Goal: Feedback & Contribution: Submit feedback/report problem

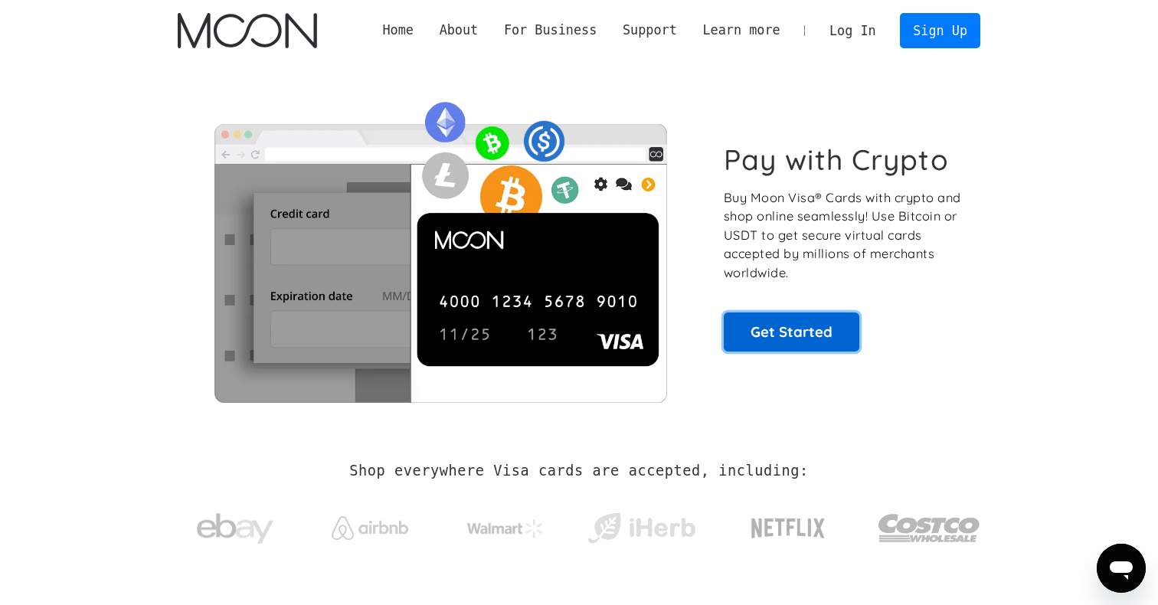
click at [770, 319] on link "Get Started" at bounding box center [792, 331] width 136 height 38
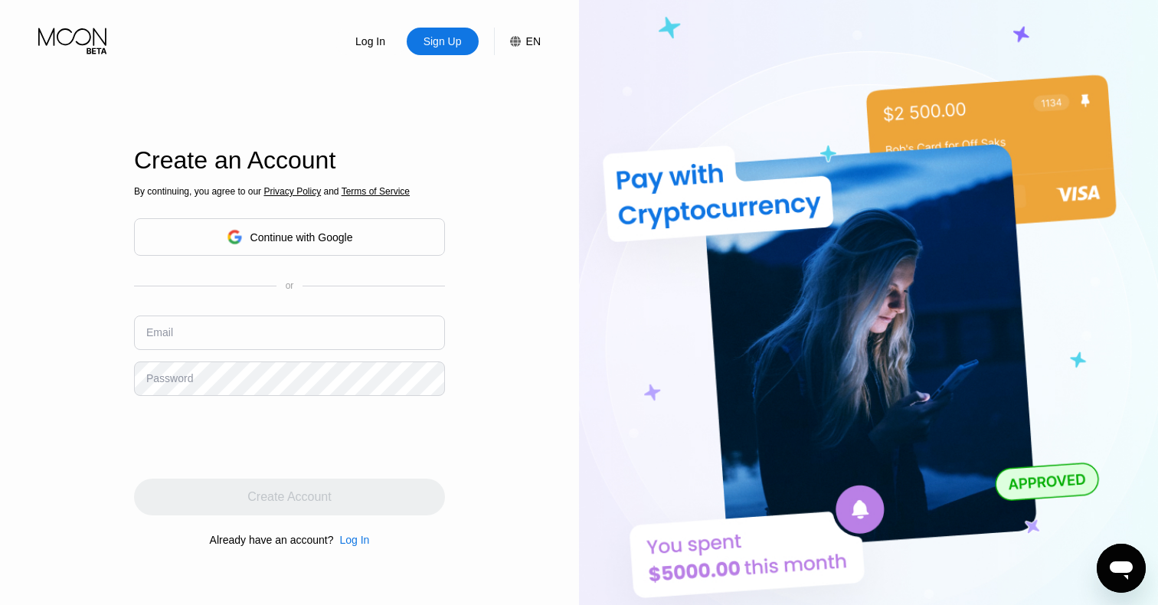
click at [332, 247] on div "Continue with Google" at bounding box center [290, 237] width 126 height 24
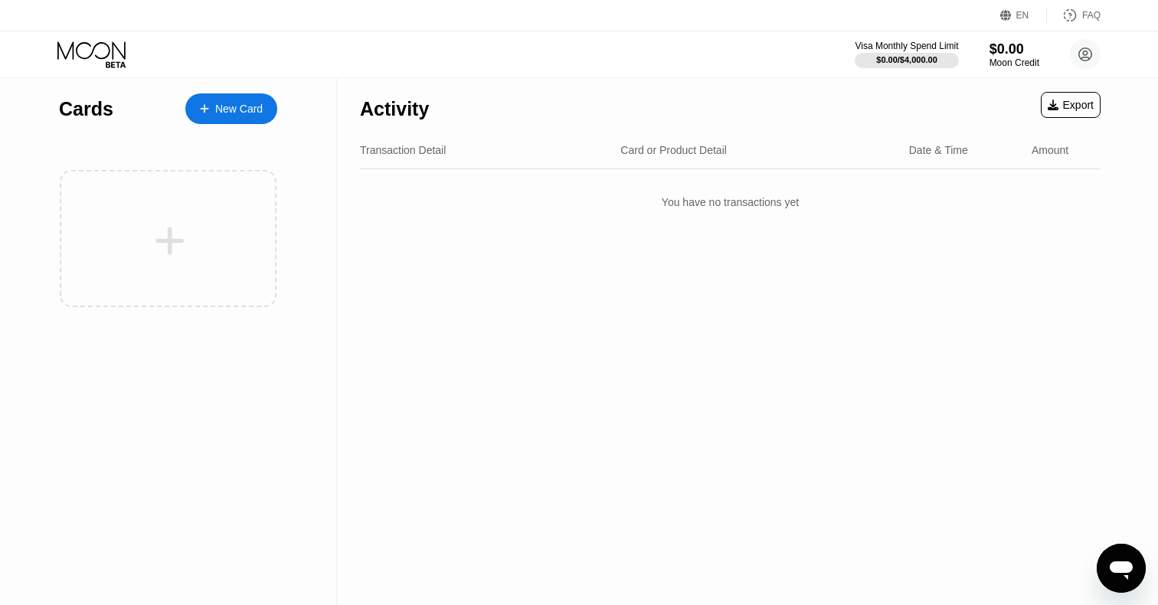
click at [247, 108] on div "New Card" at bounding box center [238, 109] width 47 height 13
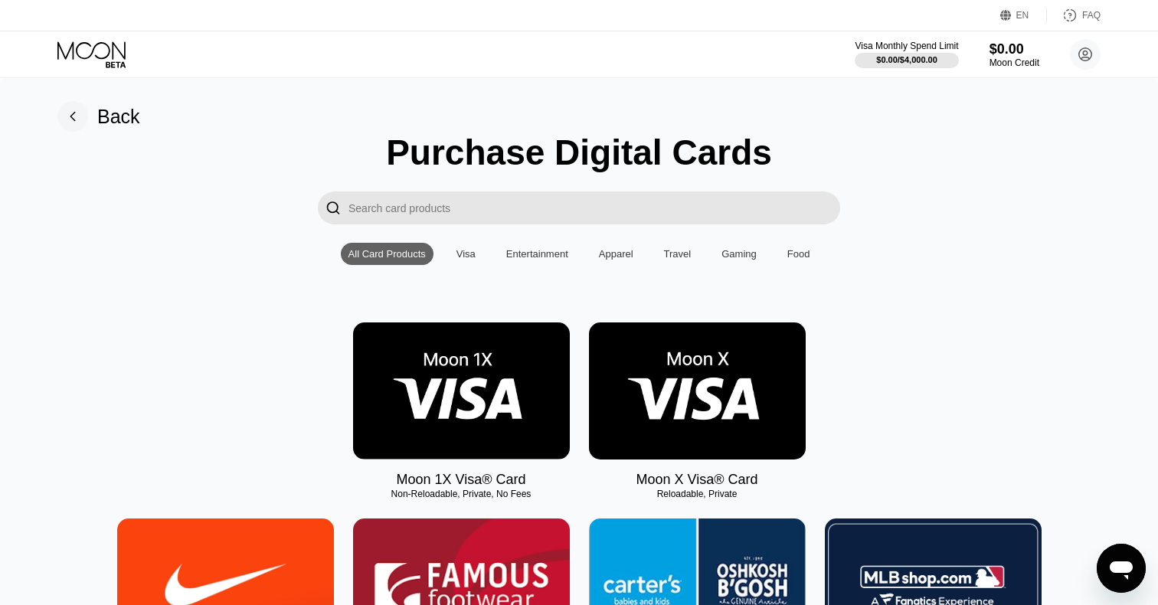
click at [692, 406] on img at bounding box center [697, 390] width 217 height 137
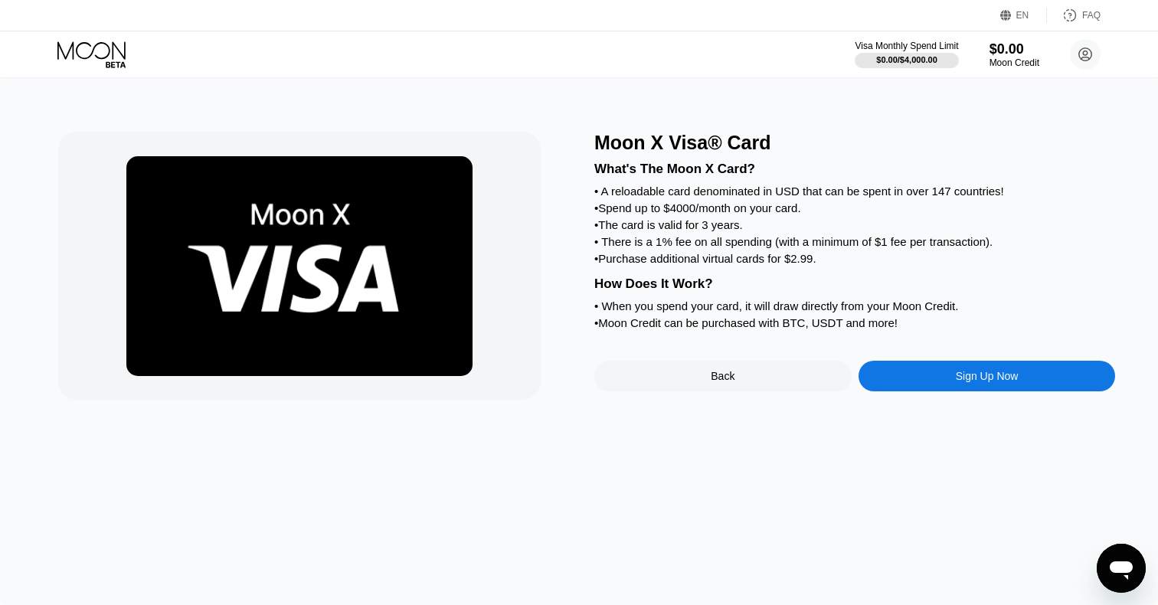
click at [901, 371] on div "Sign Up Now" at bounding box center [986, 376] width 257 height 31
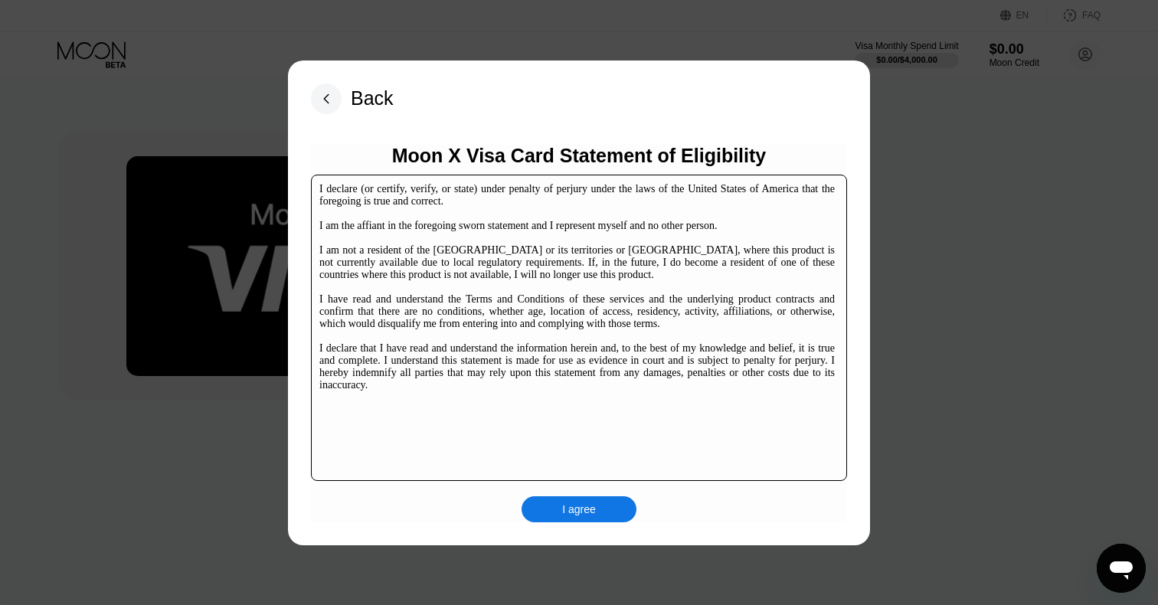
click at [584, 492] on div "Moon X Visa Card Statement of Eligibility I declare (or certify, verify, or sta…" at bounding box center [579, 334] width 536 height 378
click at [583, 508] on div "I agree" at bounding box center [579, 509] width 34 height 14
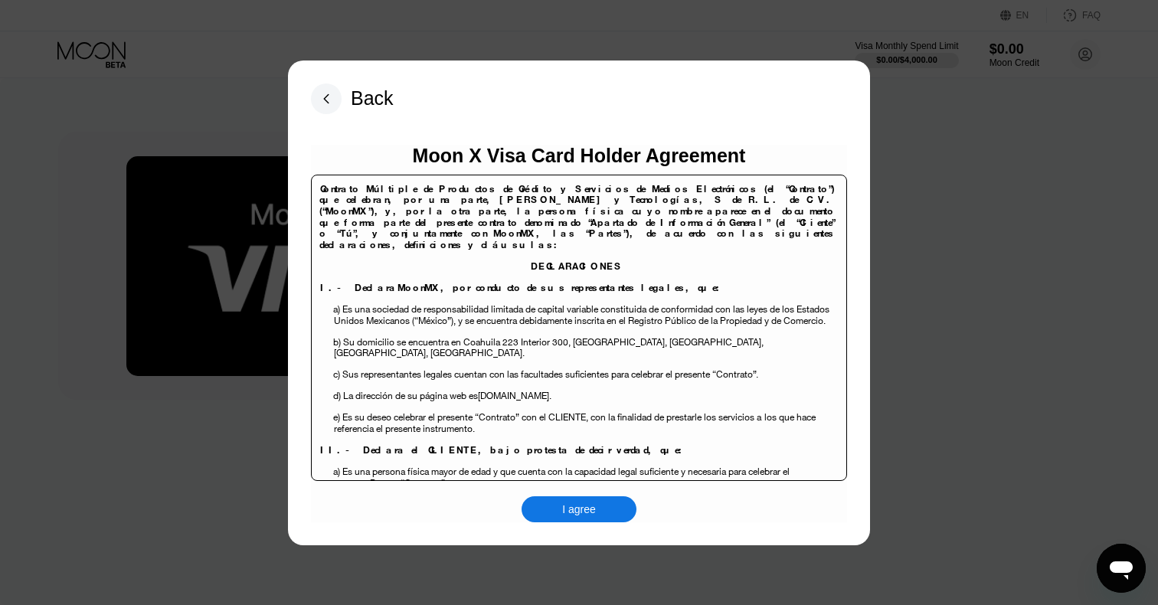
click at [594, 508] on div "I agree" at bounding box center [579, 509] width 34 height 14
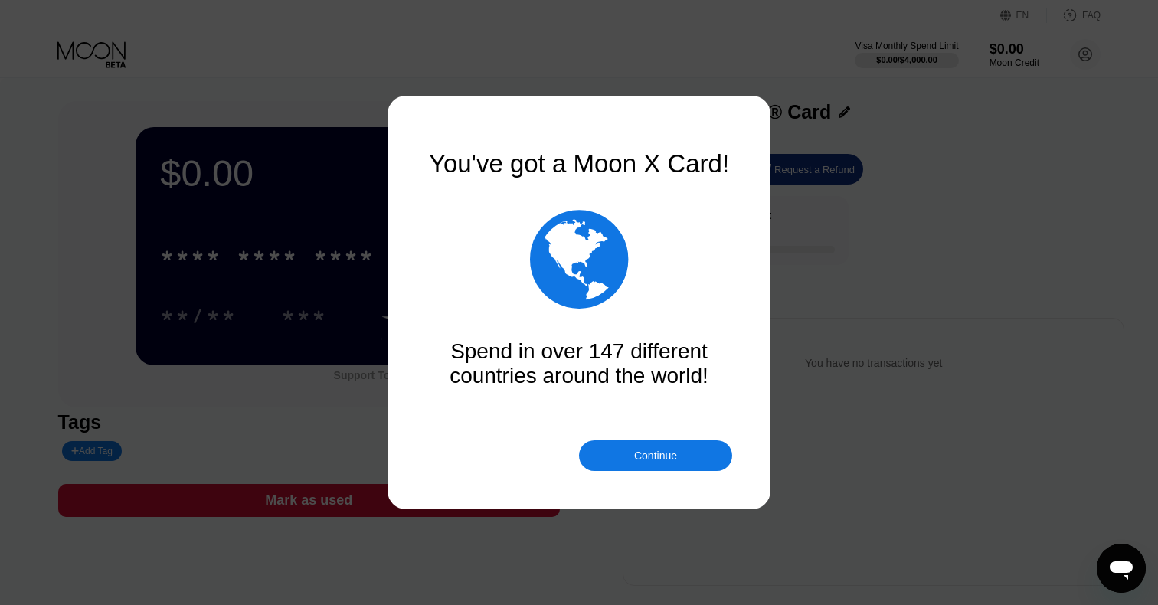
click at [646, 455] on div "Continue" at bounding box center [655, 456] width 43 height 12
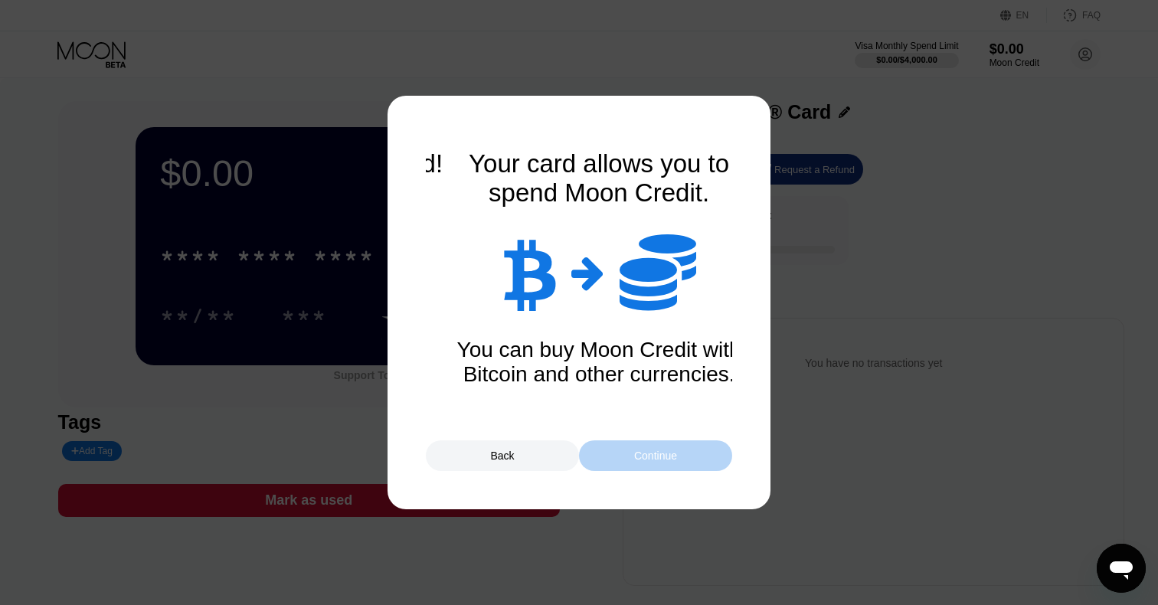
click at [646, 455] on div "Continue" at bounding box center [655, 456] width 43 height 12
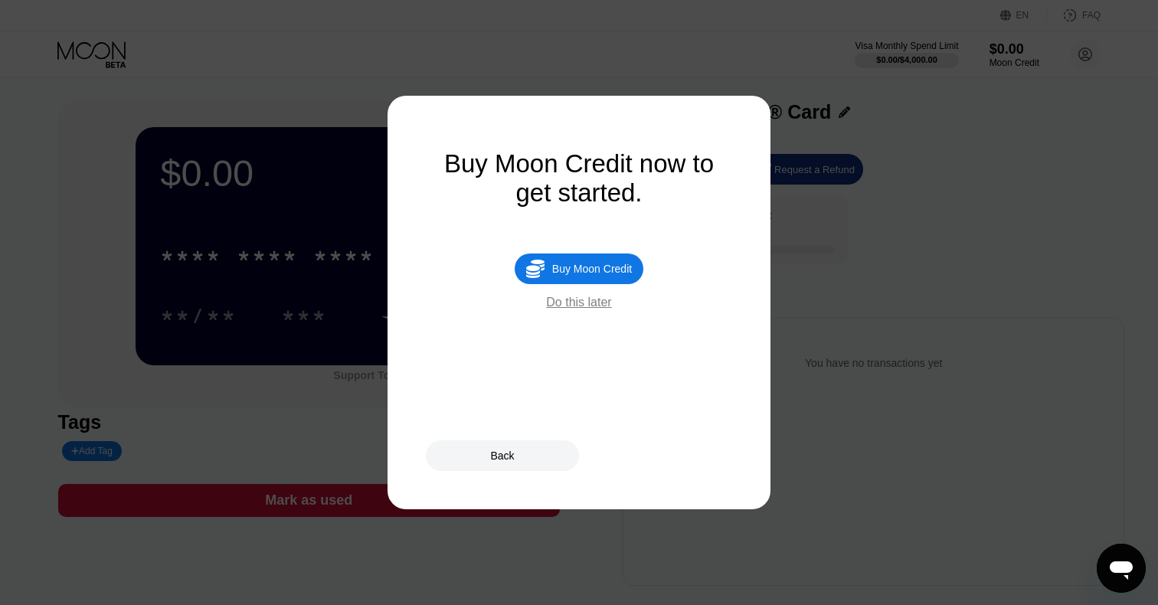
click at [587, 263] on div " Buy Moon Credit" at bounding box center [579, 268] width 129 height 31
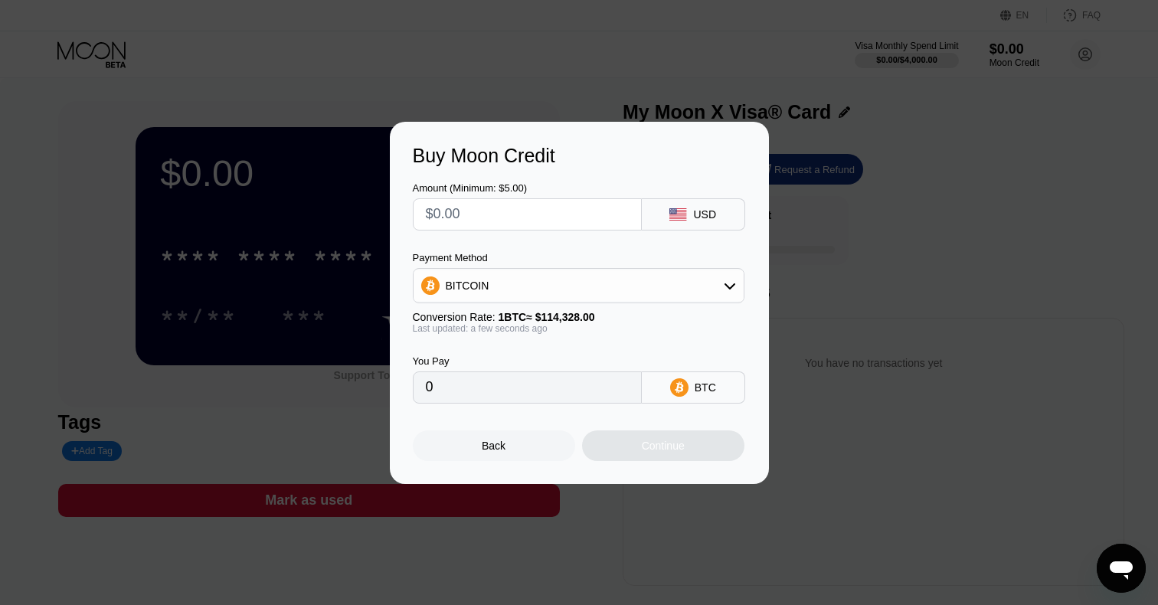
click at [525, 221] on input "text" at bounding box center [527, 214] width 203 height 31
type input "$5"
type input "0.00004374"
type input "$50"
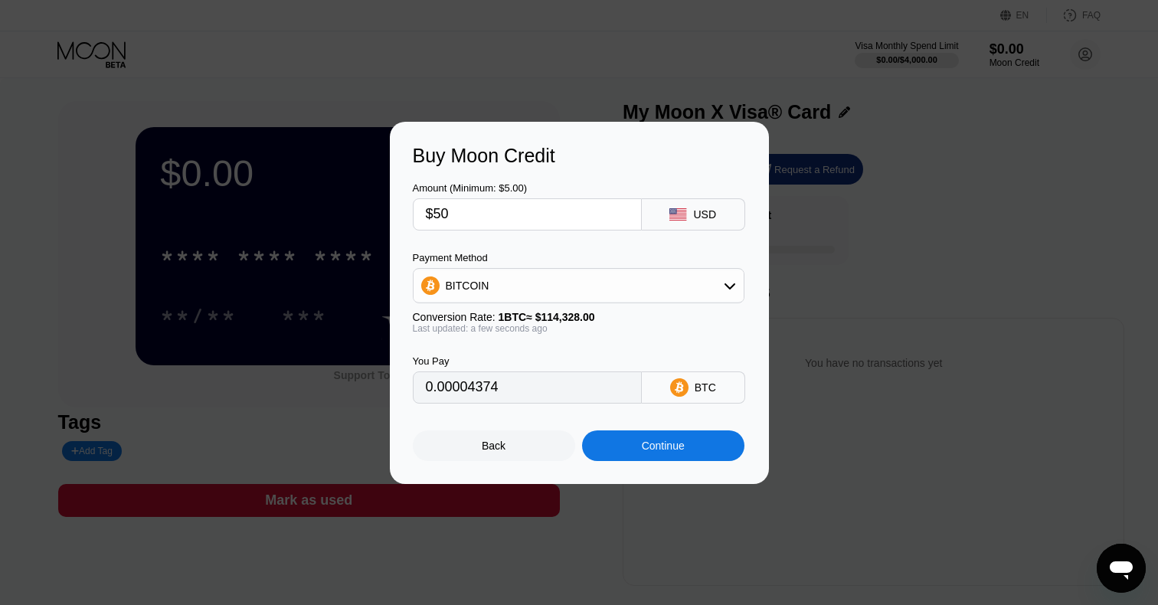
type input "0.00043734"
type input "$50"
click at [616, 296] on div "BITCOIN" at bounding box center [579, 285] width 330 height 31
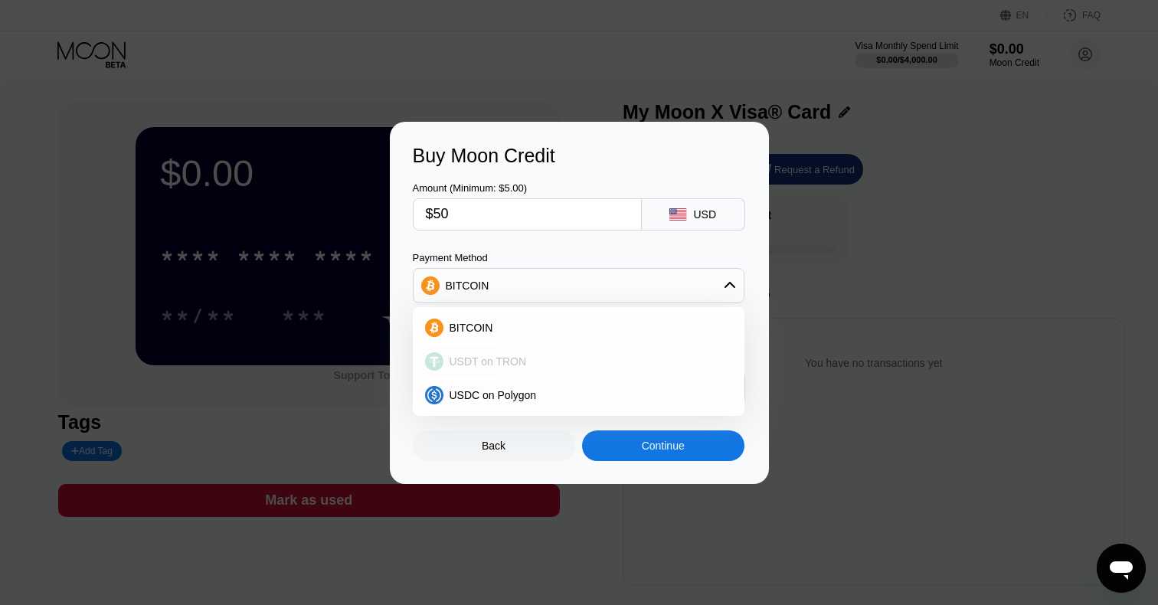
click at [521, 361] on span "USDT on TRON" at bounding box center [488, 361] width 77 height 12
type input "50.51"
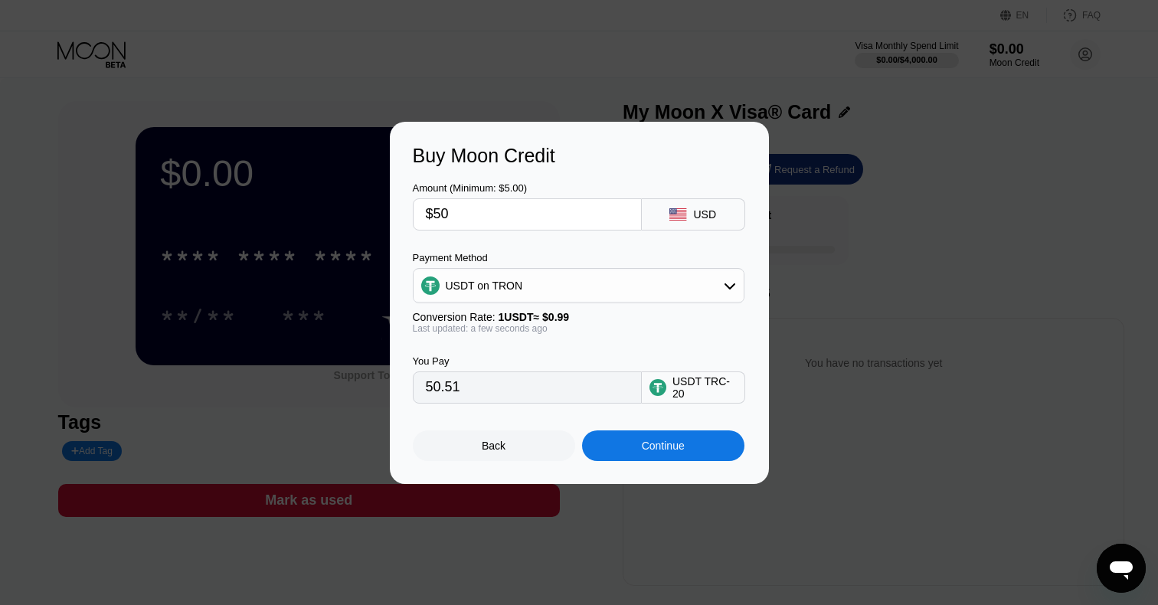
click at [521, 338] on div "You Pay 50.51 USDT TRC-20" at bounding box center [579, 369] width 333 height 70
click at [634, 439] on div "Continue" at bounding box center [663, 445] width 162 height 31
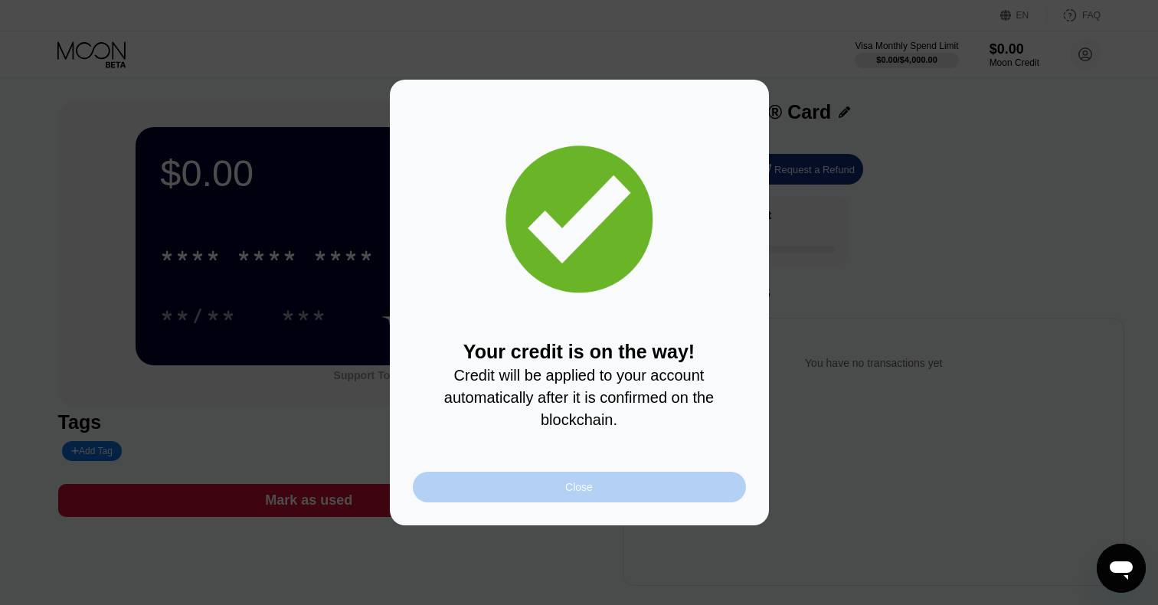
click at [594, 488] on div "Close" at bounding box center [579, 487] width 333 height 31
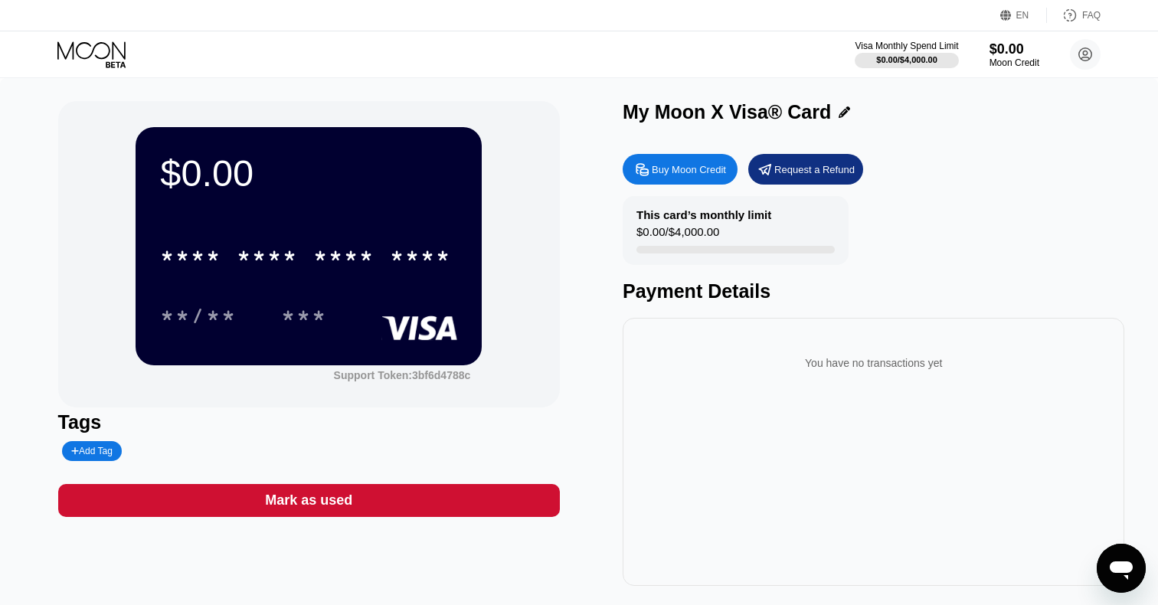
click at [1103, 554] on div "Mesajlaşma penceresini aç" at bounding box center [1121, 568] width 46 height 46
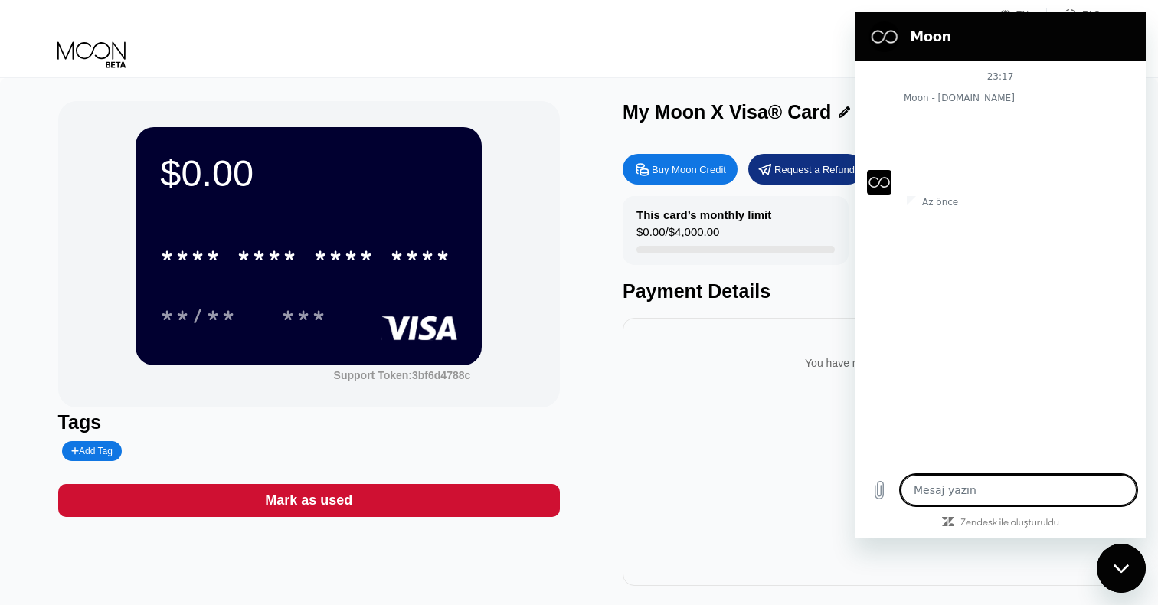
type textarea "x"
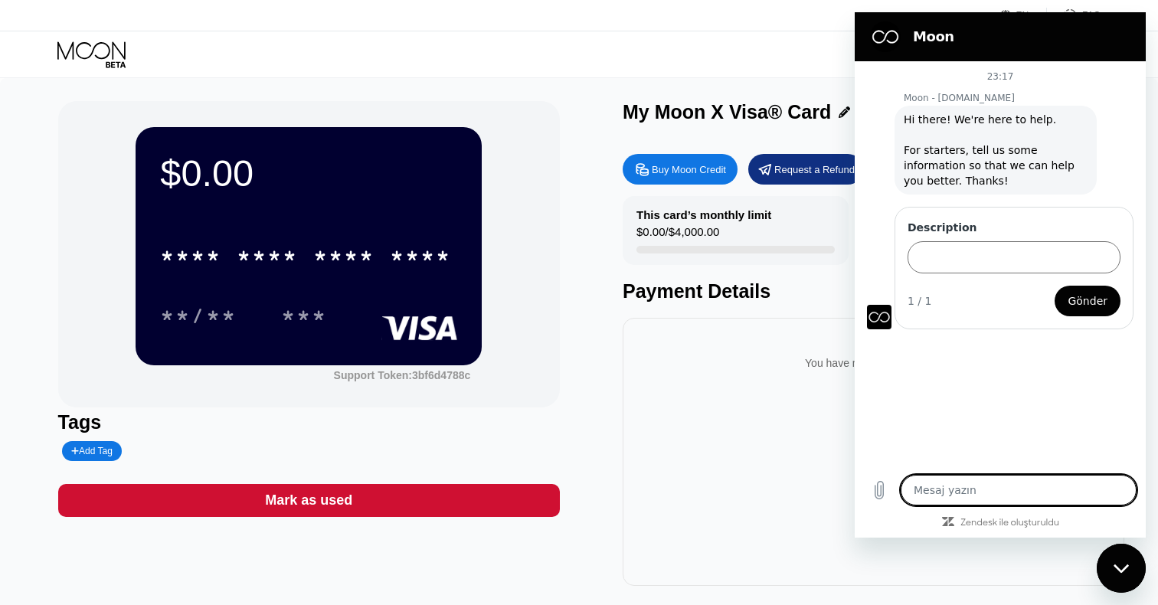
click at [940, 490] on textarea at bounding box center [1019, 490] width 236 height 31
paste textarea "Hello, I made a payment and accidentally sent TRX on the USDT TRC20 network. Co…"
type textarea "Hello, I made a payment and accidentally sent TRX on the USDT TRC20 network. Co…"
type textarea "x"
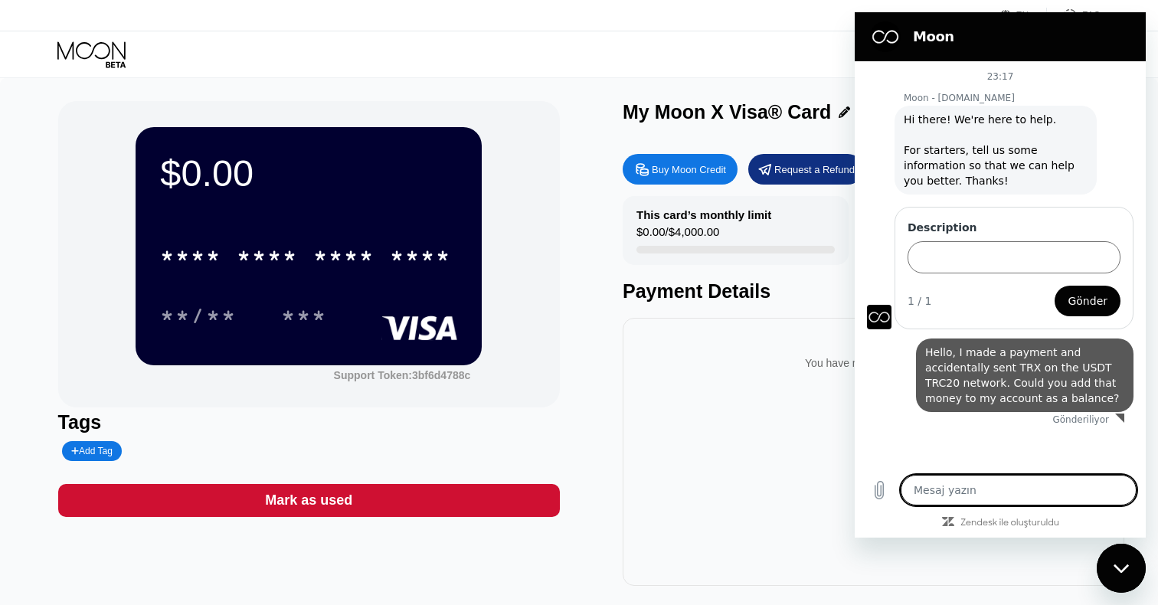
type textarea "x"
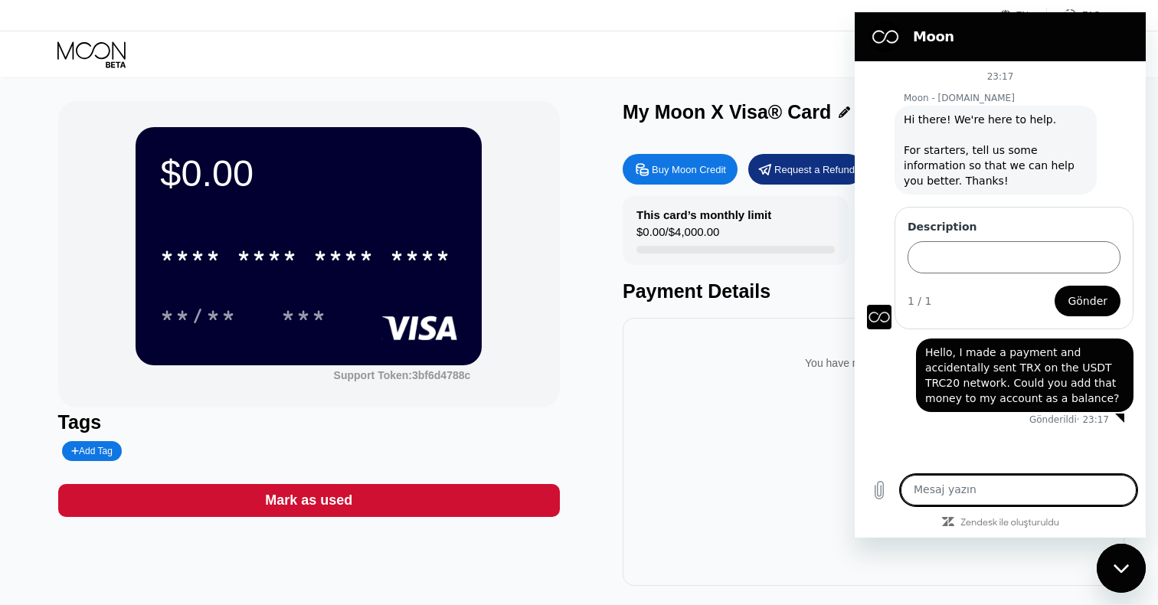
click at [1006, 482] on textarea at bounding box center [1019, 490] width 236 height 31
paste textarea "[URL][DOMAIN_NAME]"
type textarea "[URL][DOMAIN_NAME]"
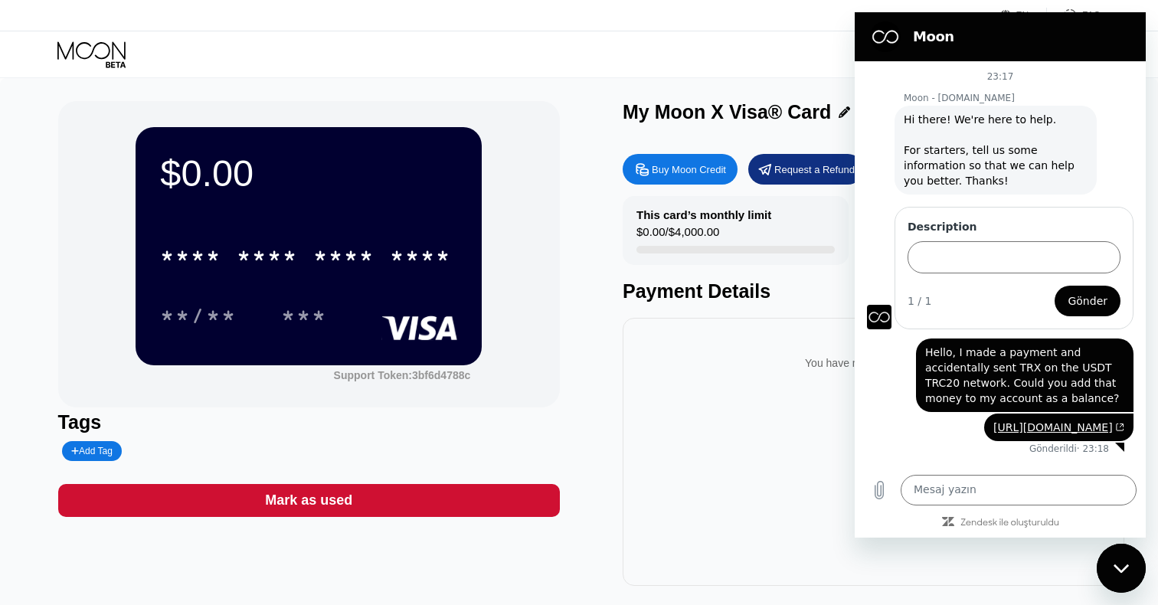
click at [943, 237] on div "Description" at bounding box center [1013, 247] width 213 height 54
click at [943, 253] on input "Description" at bounding box center [1013, 257] width 213 height 32
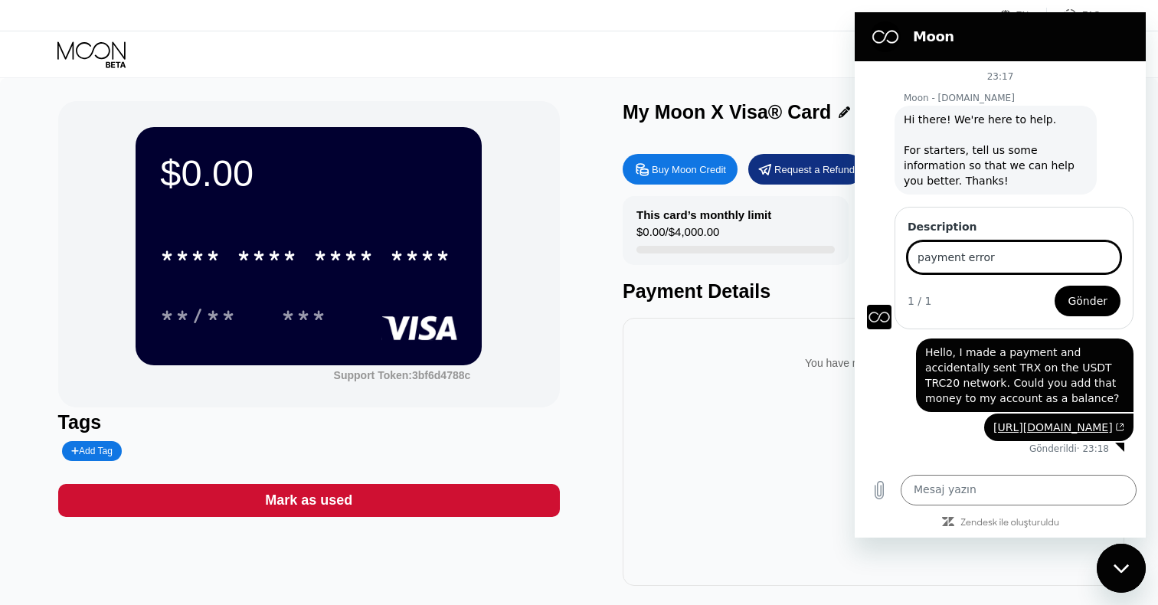
type input "payment error"
click at [1084, 303] on span "Gönder" at bounding box center [1088, 301] width 40 height 18
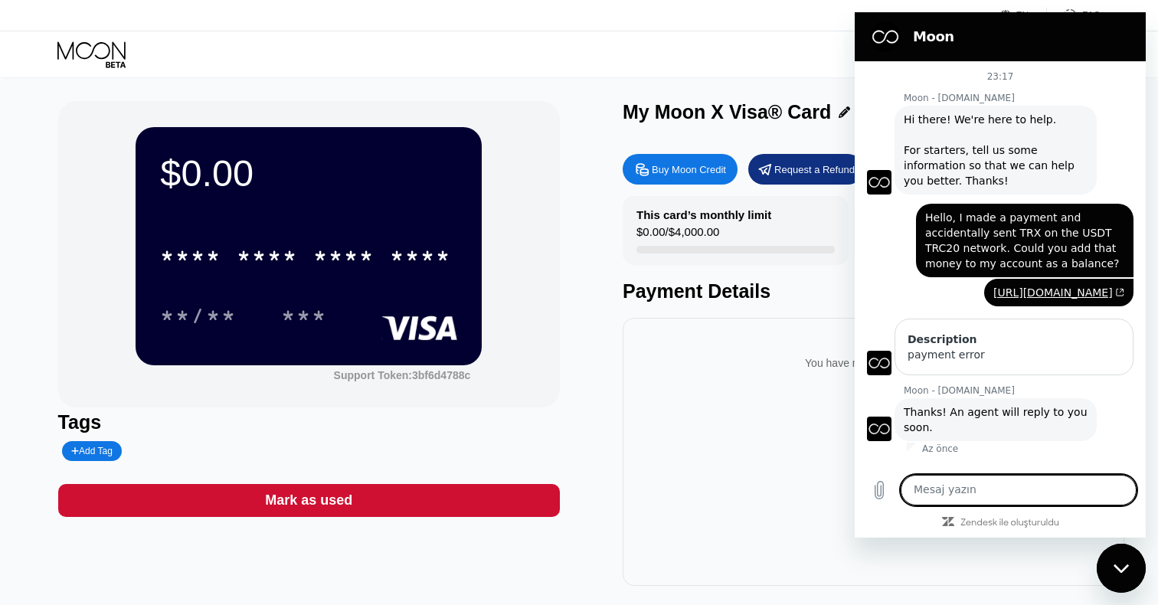
scroll to position [8, 0]
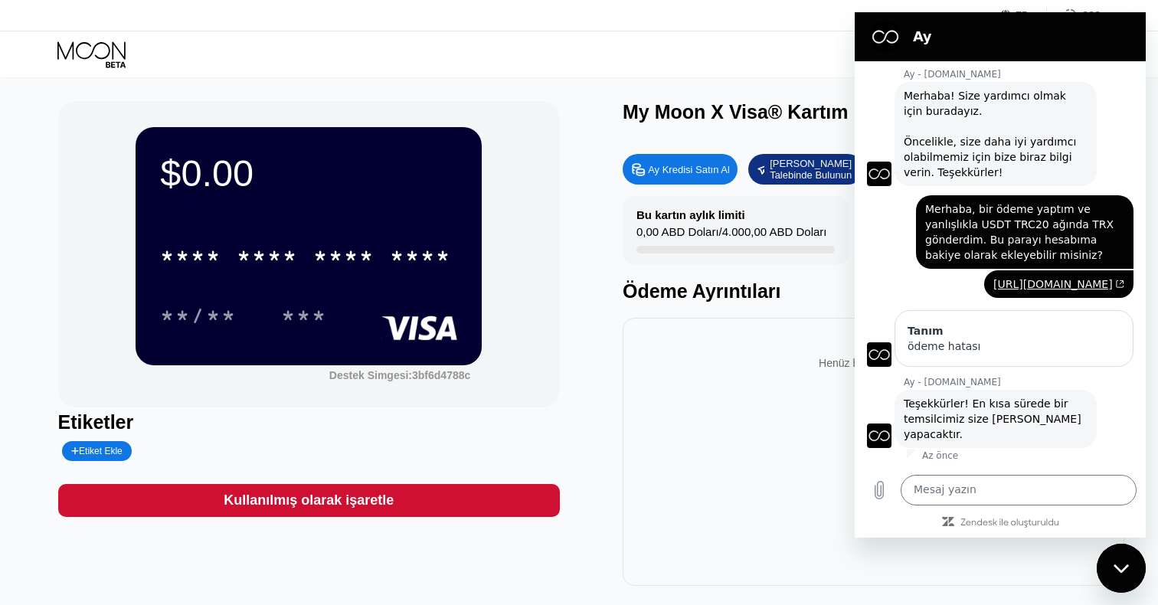
scroll to position [8, 0]
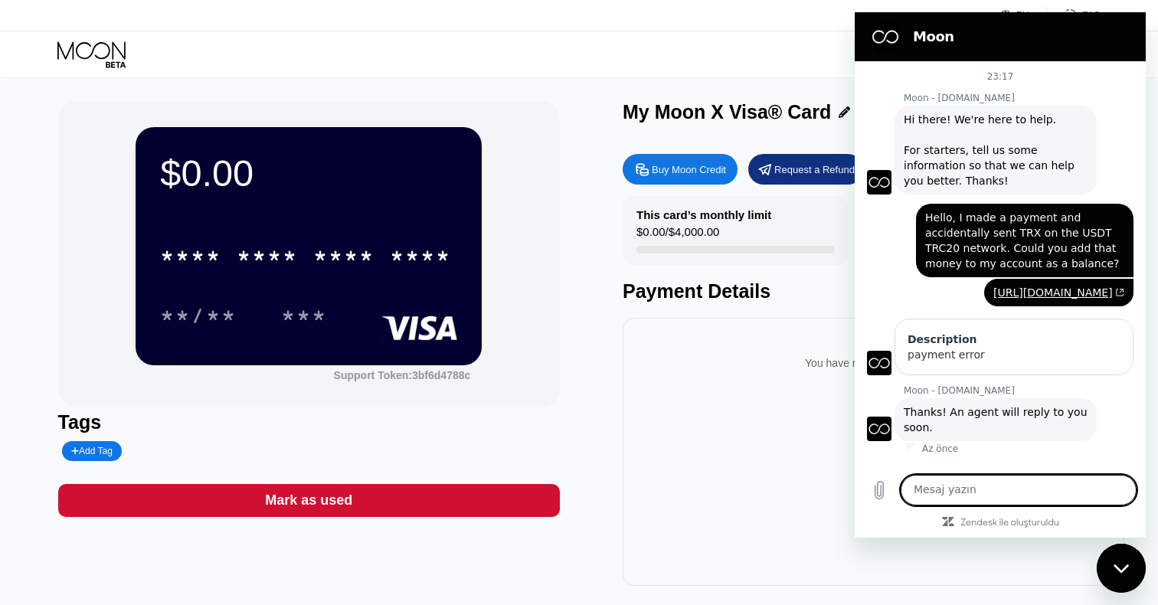
click at [979, 484] on textarea at bounding box center [1019, 490] width 236 height 31
type textarea "okey I am waiting"
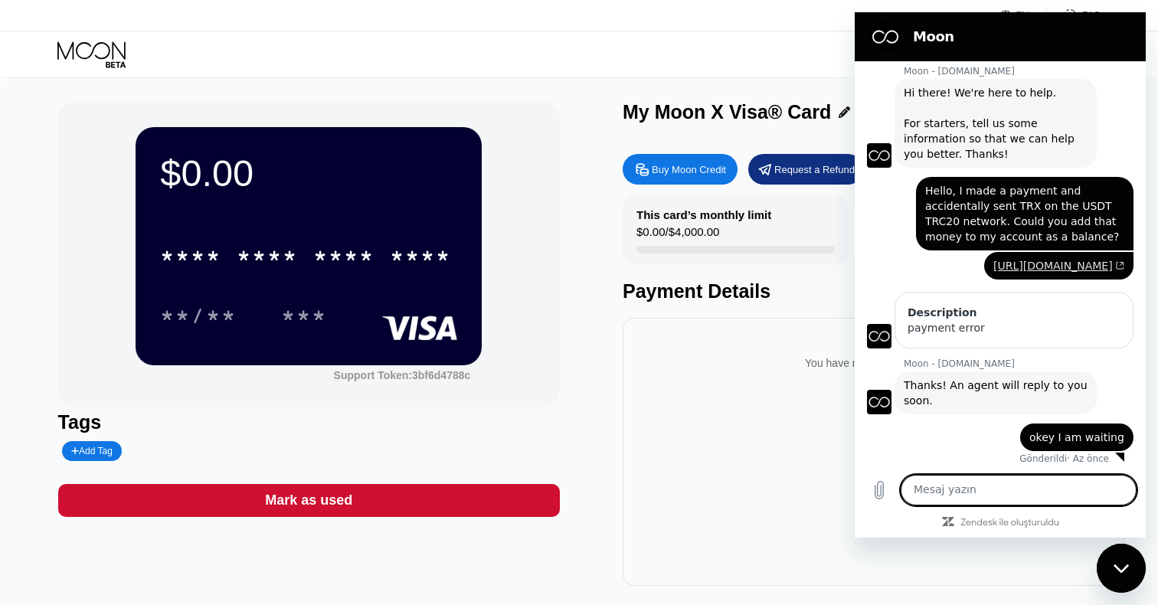
scroll to position [45, 0]
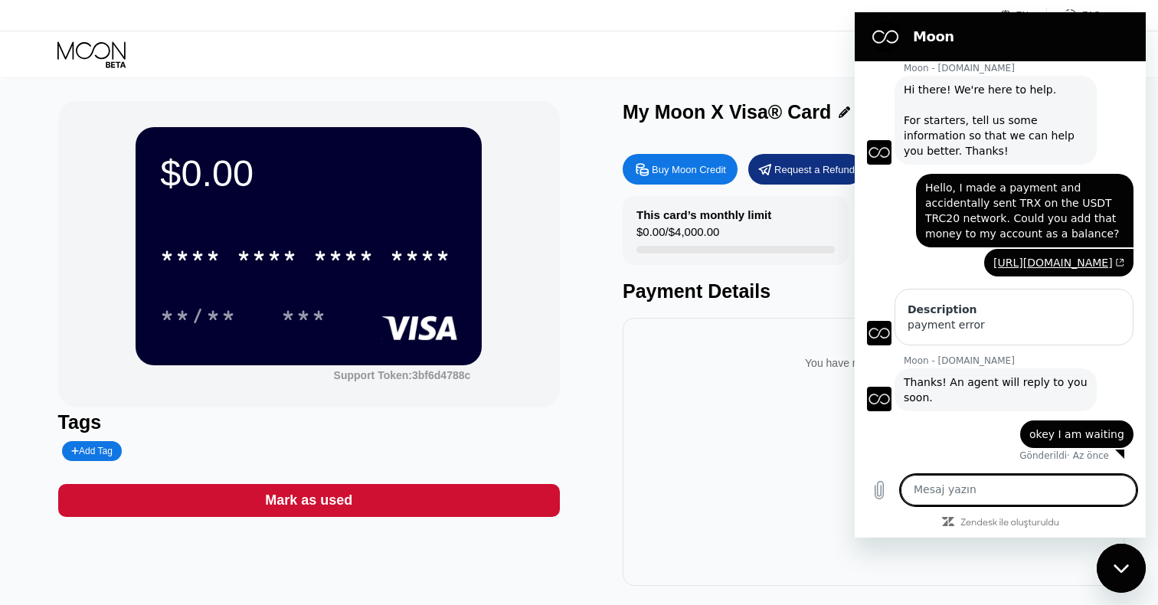
click at [443, 47] on div "Visa Monthly Spend Limit $0.00 / $4,000.00 $0.00 Moon Credit Ignat Soibyrev soi…" at bounding box center [579, 54] width 1158 height 46
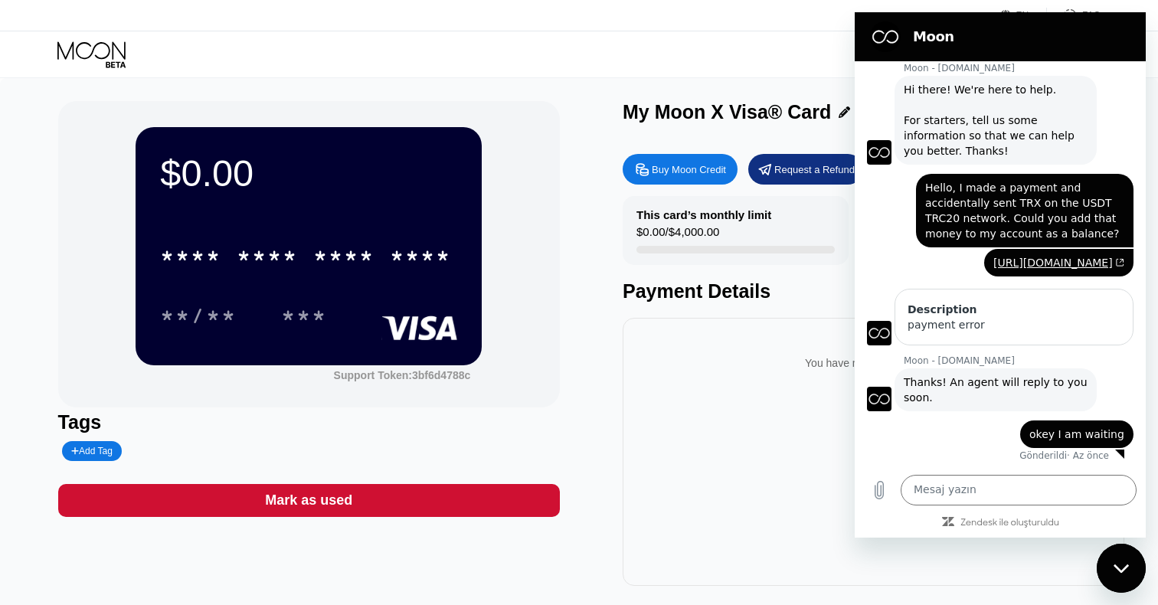
click at [1113, 567] on icon "Mesajlaşma penceresini kapat" at bounding box center [1121, 569] width 16 height 10
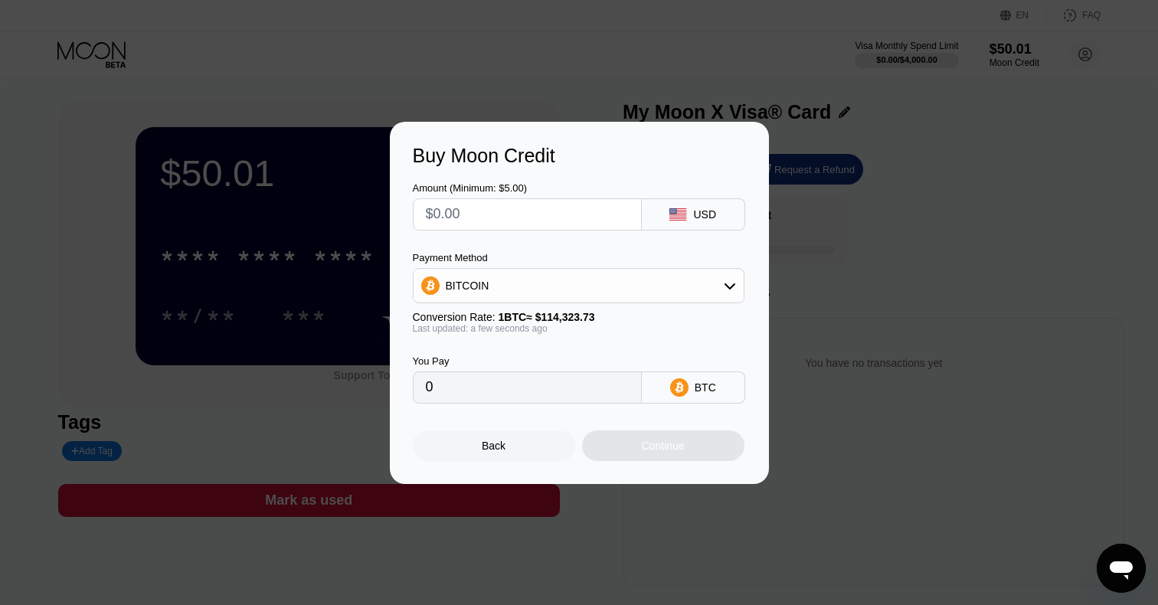
click at [527, 446] on div "Back" at bounding box center [494, 445] width 162 height 31
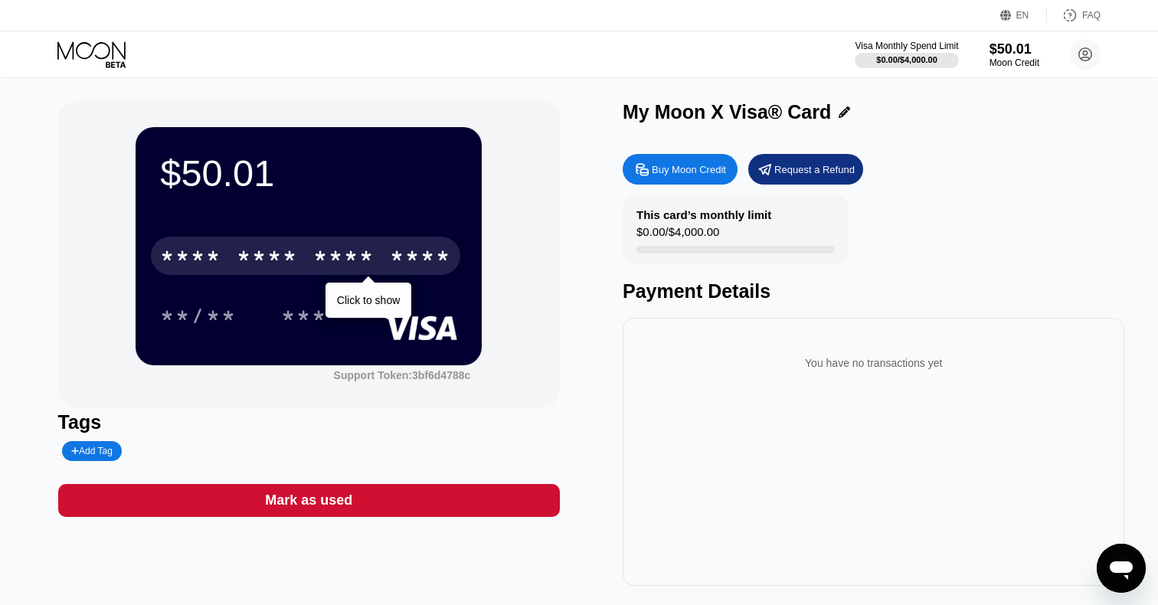
click at [359, 243] on div "* * * * * * * * * * * * ****" at bounding box center [305, 256] width 309 height 38
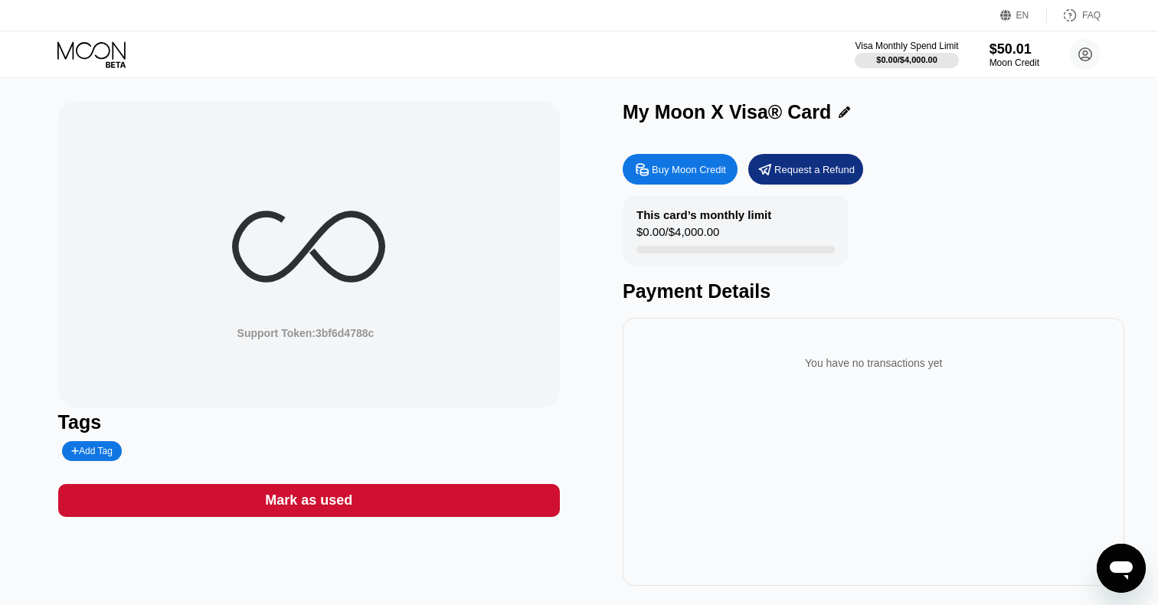
click at [1126, 564] on icon "Mesajlaşma penceresini aç" at bounding box center [1121, 570] width 23 height 18
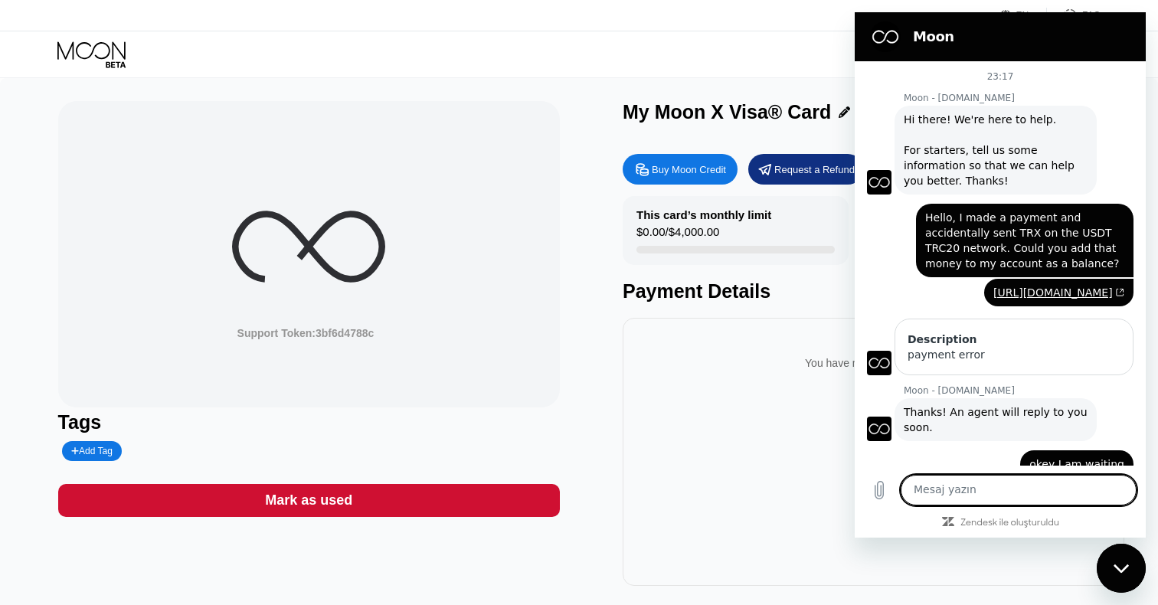
scroll to position [45, 0]
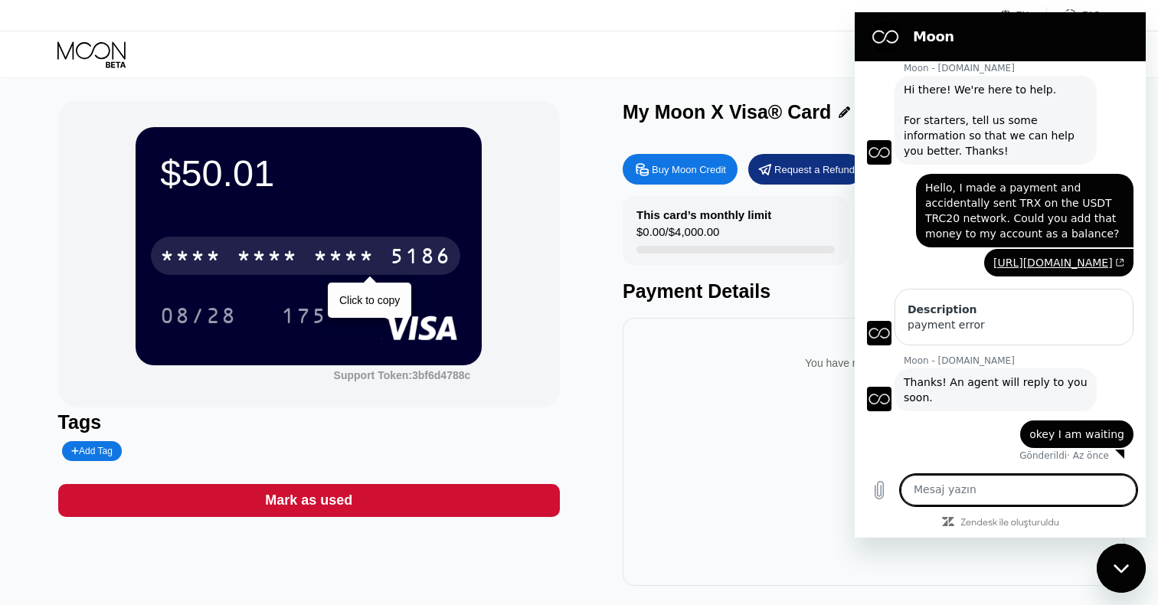
click at [1123, 567] on icon "Mesajlaşma penceresini kapat" at bounding box center [1120, 568] width 15 height 8
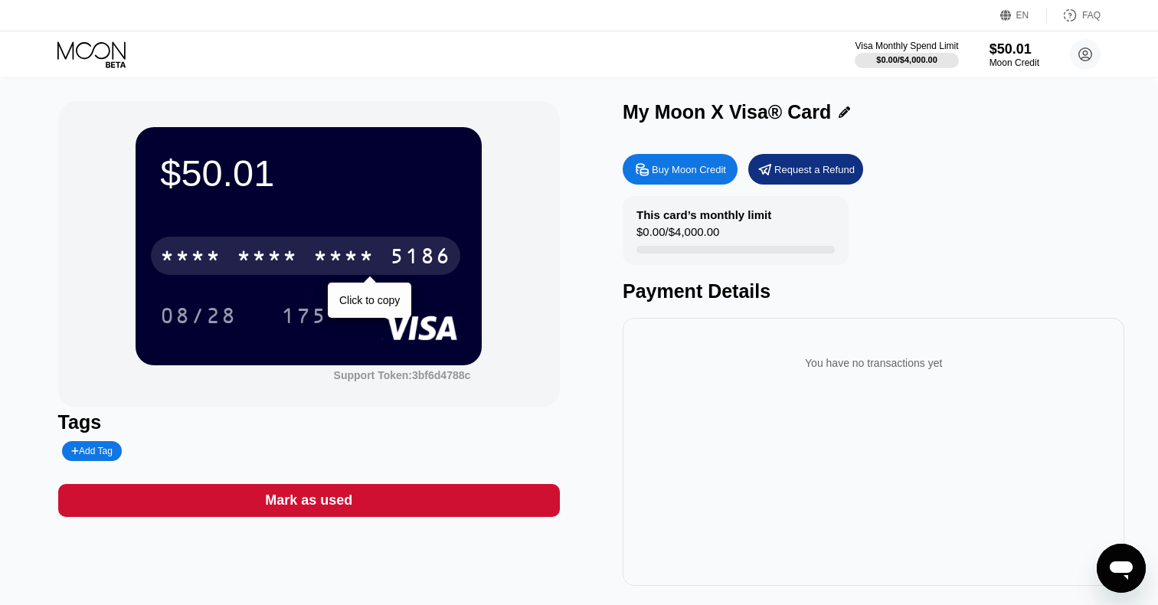
click at [362, 266] on div "* * * *" at bounding box center [343, 258] width 61 height 25
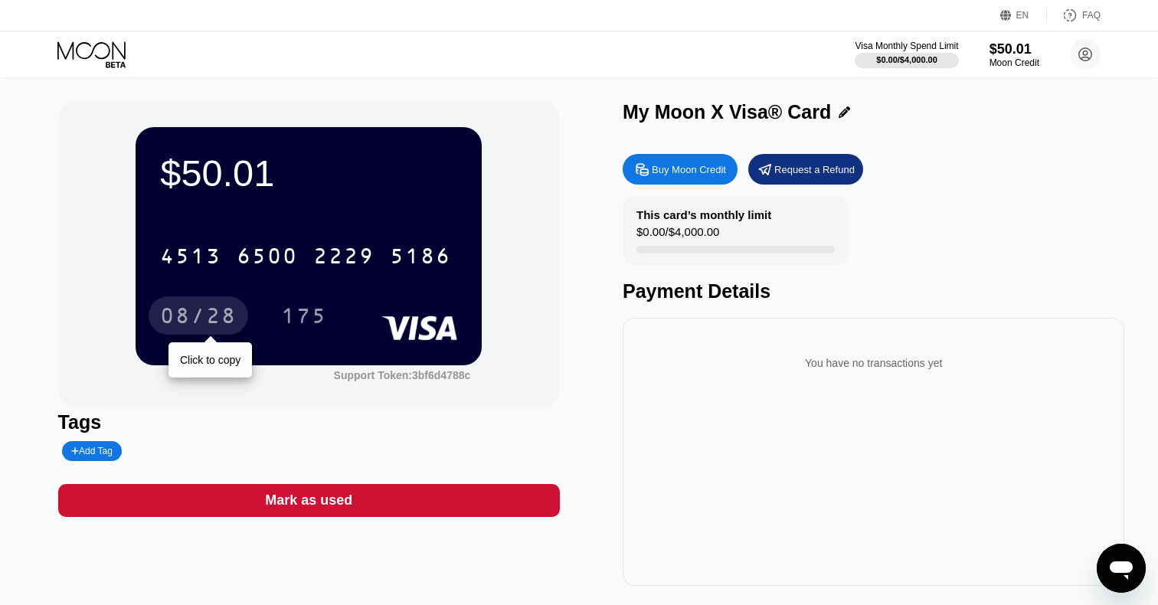
click at [219, 306] on div "08/28" at bounding box center [199, 315] width 100 height 38
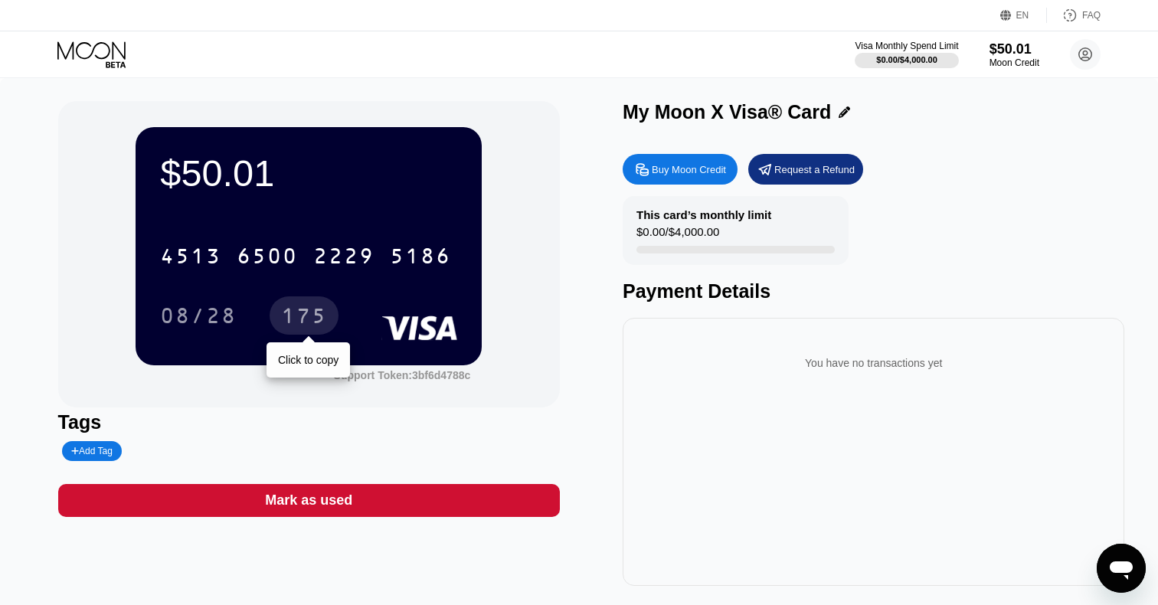
click at [318, 317] on div "175" at bounding box center [304, 318] width 46 height 25
click at [1107, 551] on div "Mesajlaşma penceresini aç" at bounding box center [1121, 568] width 46 height 46
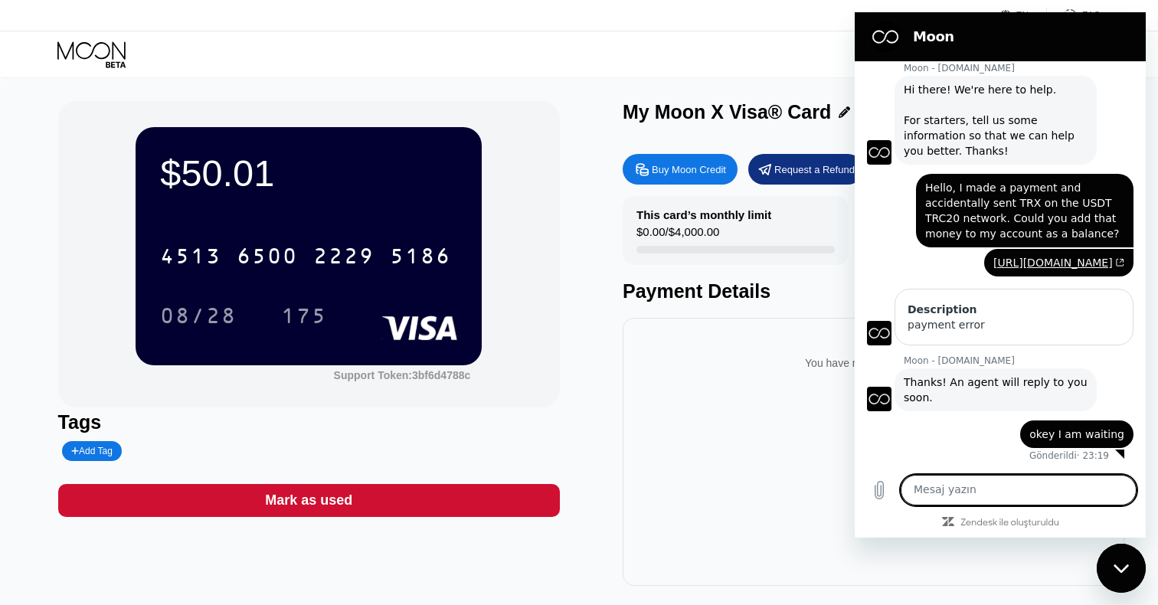
click at [996, 493] on textarea at bounding box center [1019, 490] width 236 height 31
type textarea "?"
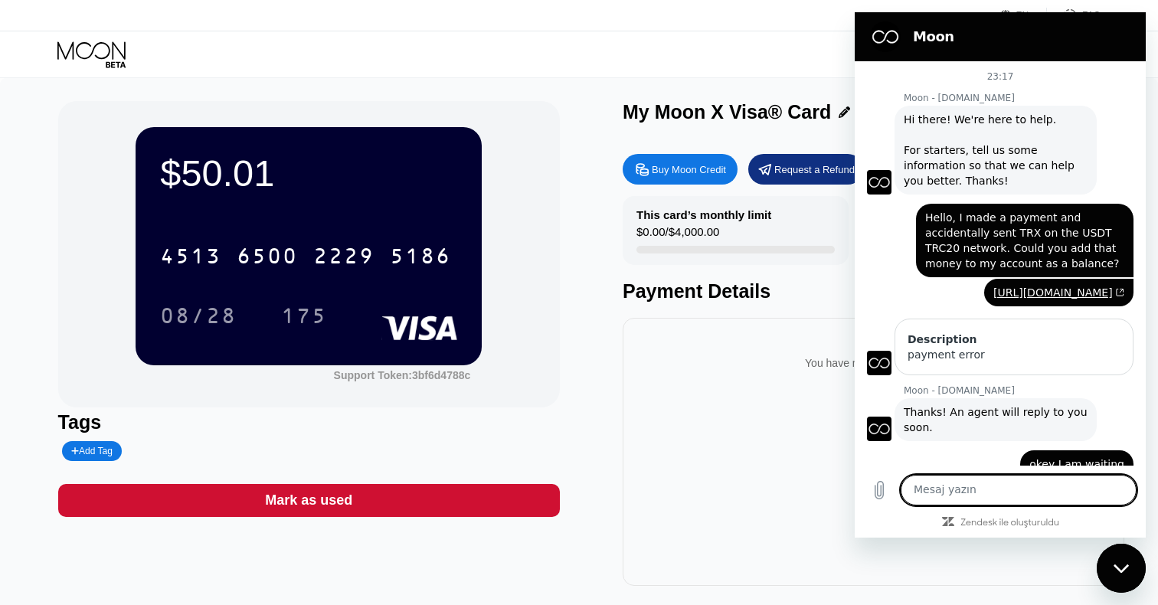
scroll to position [74, 0]
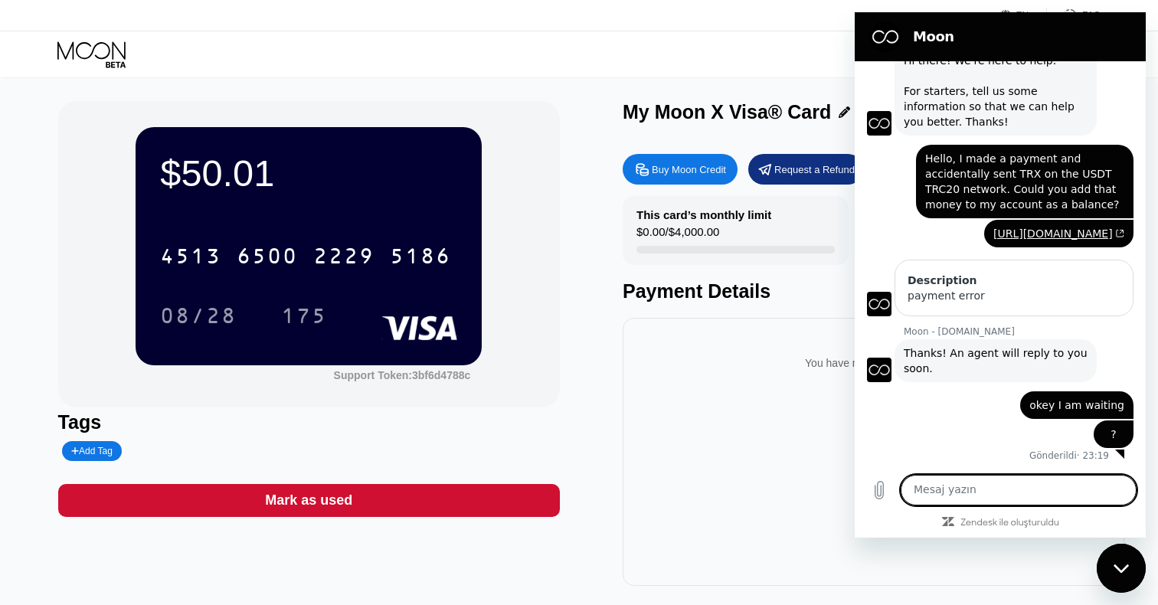
click at [953, 469] on div "Mesaj yazın x" at bounding box center [1000, 490] width 291 height 49
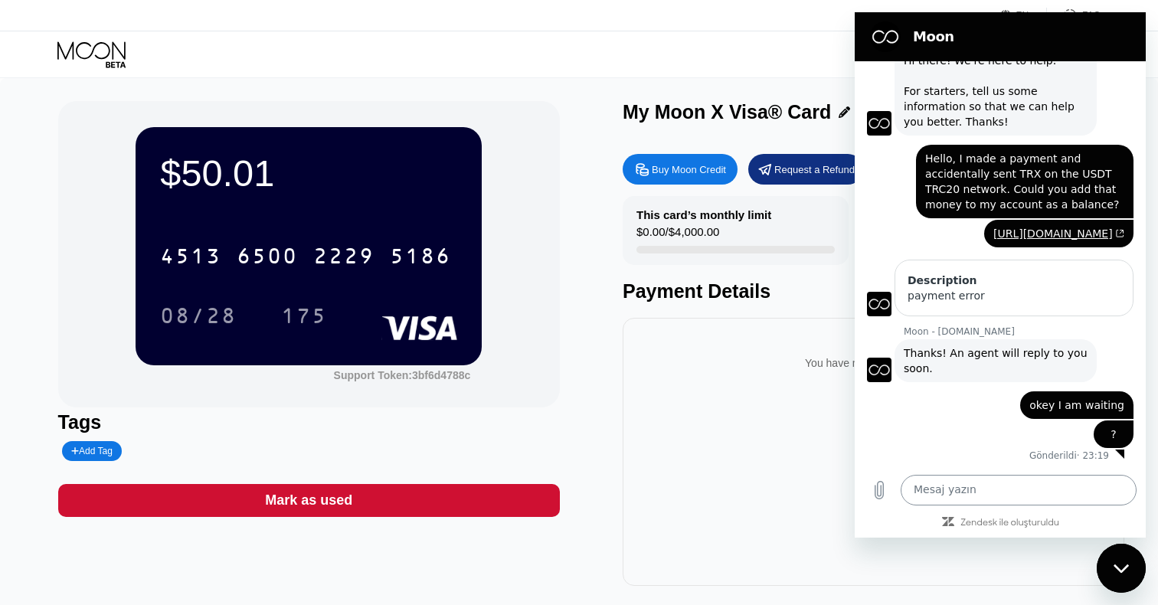
click at [953, 488] on textarea at bounding box center [1019, 490] width 236 height 31
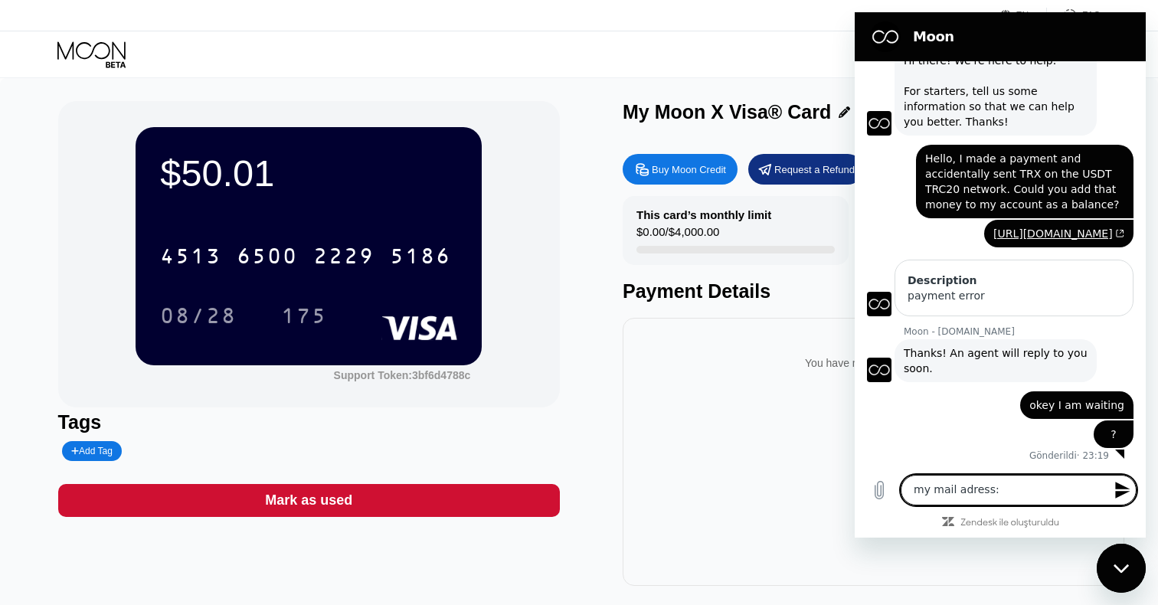
paste textarea "[EMAIL_ADDRESS][DOMAIN_NAME]"
type textarea "my mail adress: soivignarew@gmail.com"
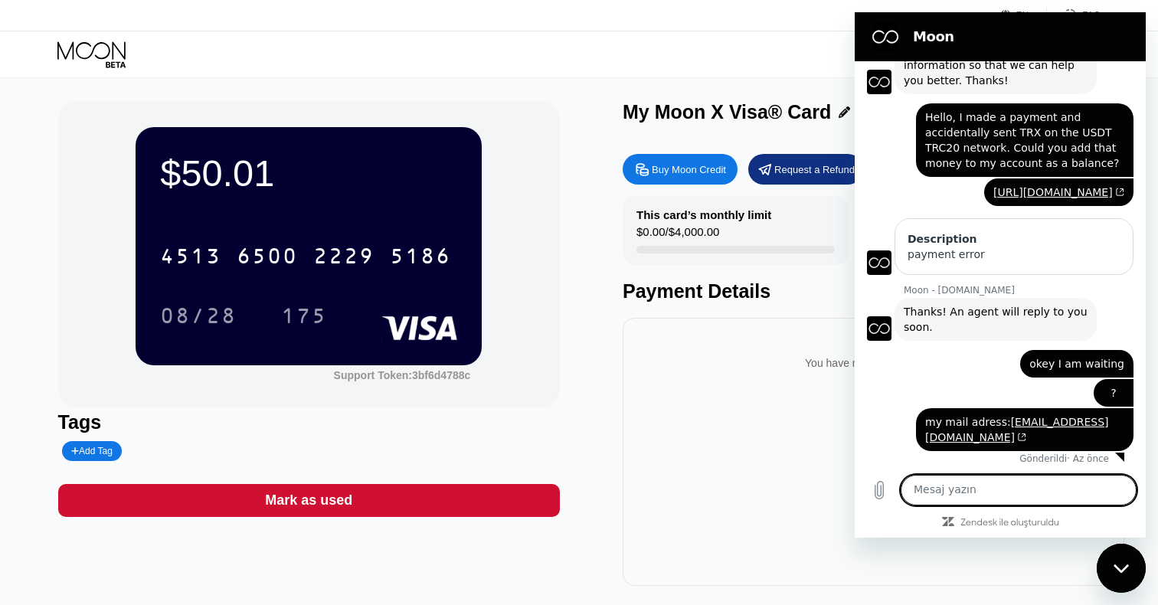
scroll to position [111, 0]
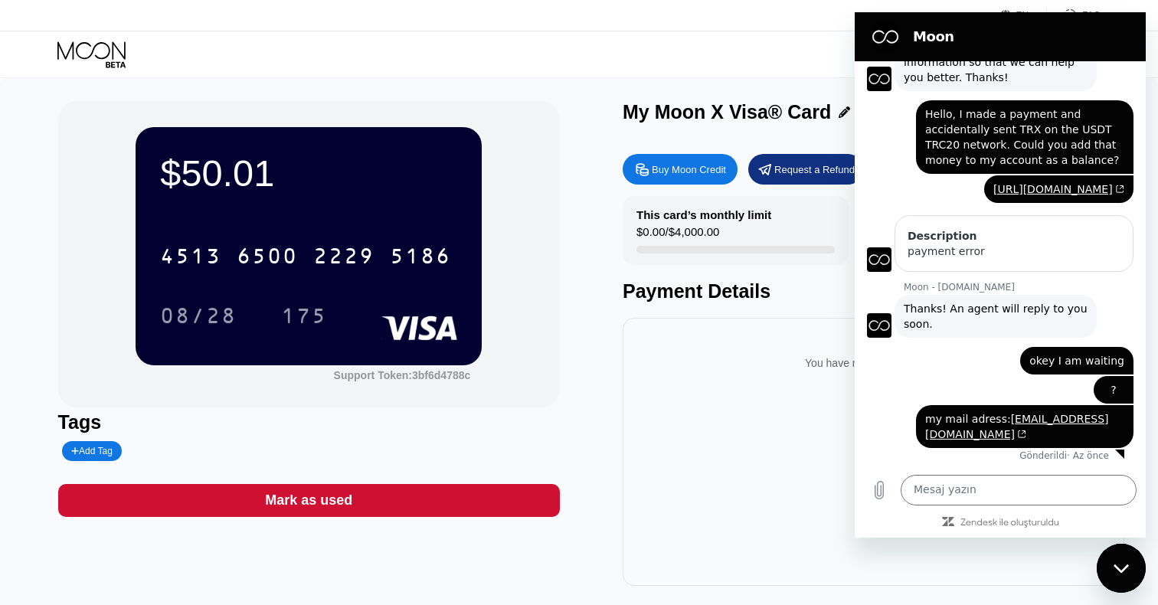
click at [1123, 560] on div "Mesajlaşma penceresini kapat" at bounding box center [1121, 568] width 46 height 46
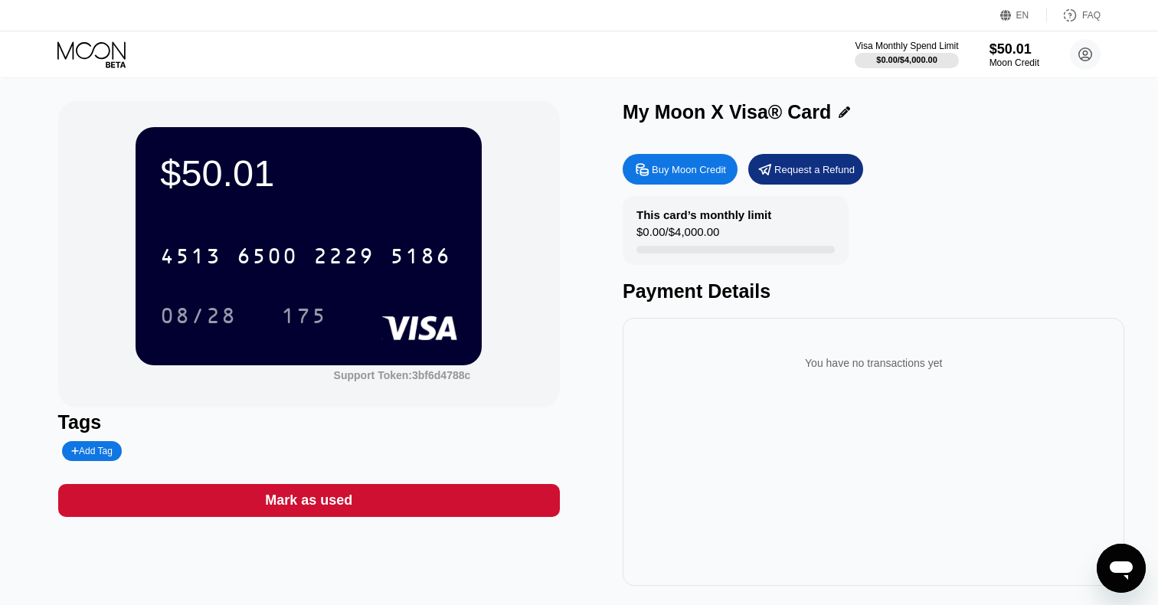
click at [1126, 555] on icon "Mesajlaşma penceresini aç" at bounding box center [1121, 568] width 28 height 28
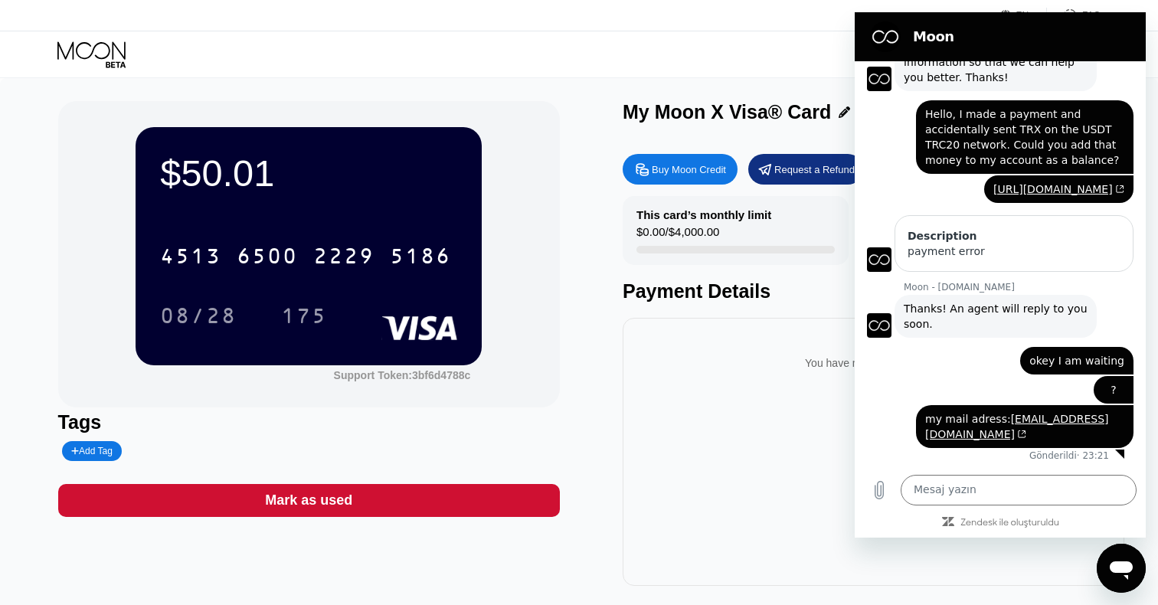
scroll to position [0, 0]
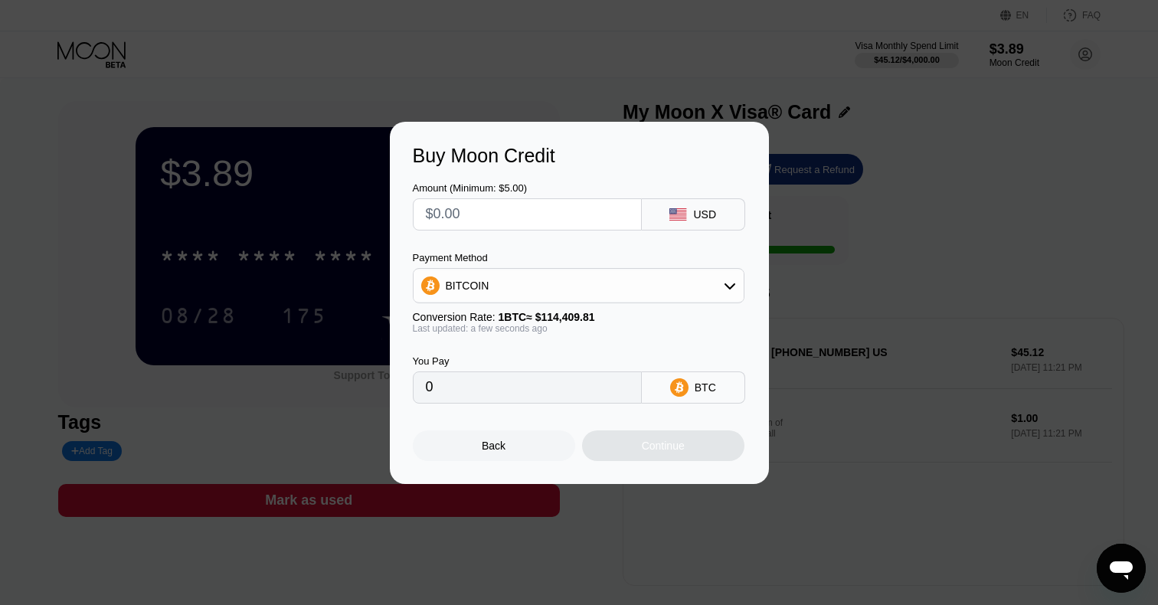
click at [495, 433] on div "Back" at bounding box center [494, 445] width 162 height 31
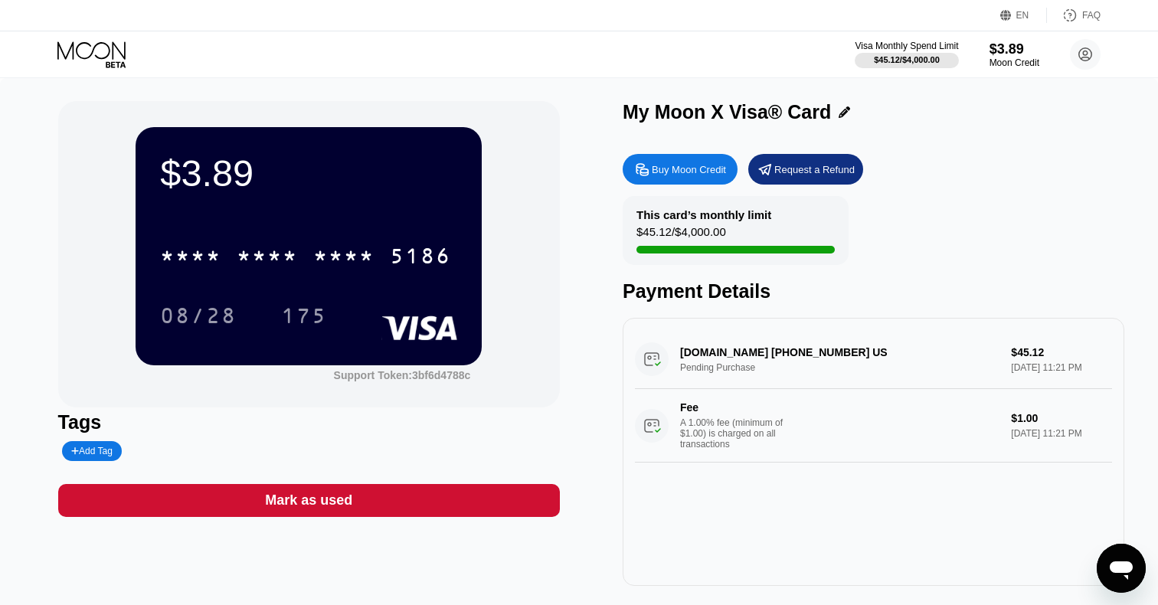
click at [947, 163] on div "Buy Moon Credit Request a Refund" at bounding box center [874, 169] width 502 height 31
click at [1114, 554] on icon "Mesajlaşma penceresini aç" at bounding box center [1121, 568] width 28 height 28
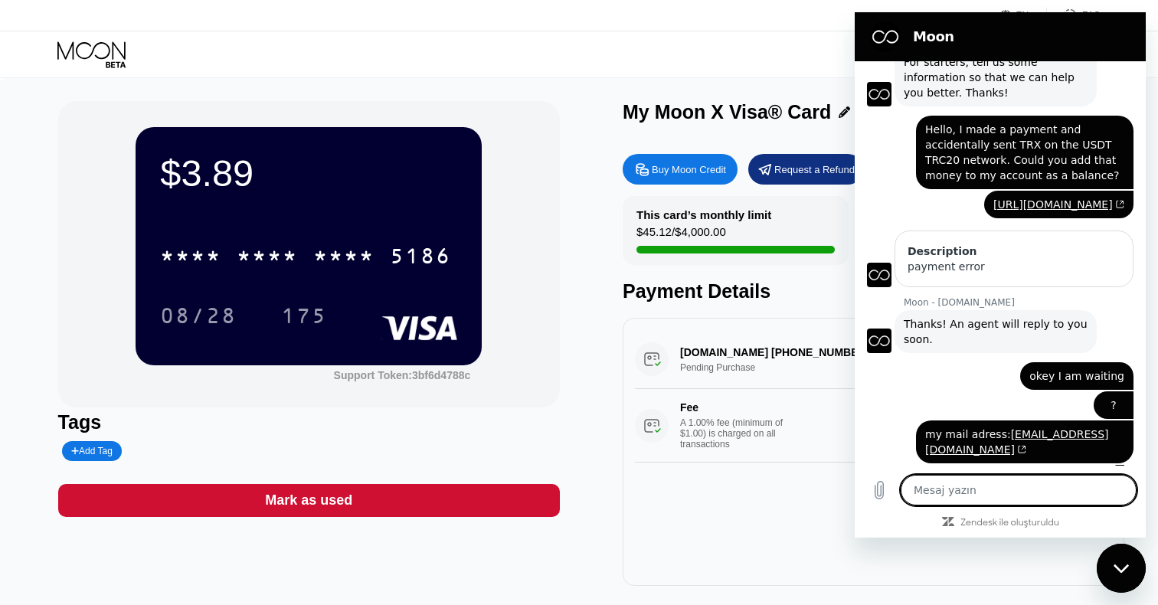
scroll to position [111, 0]
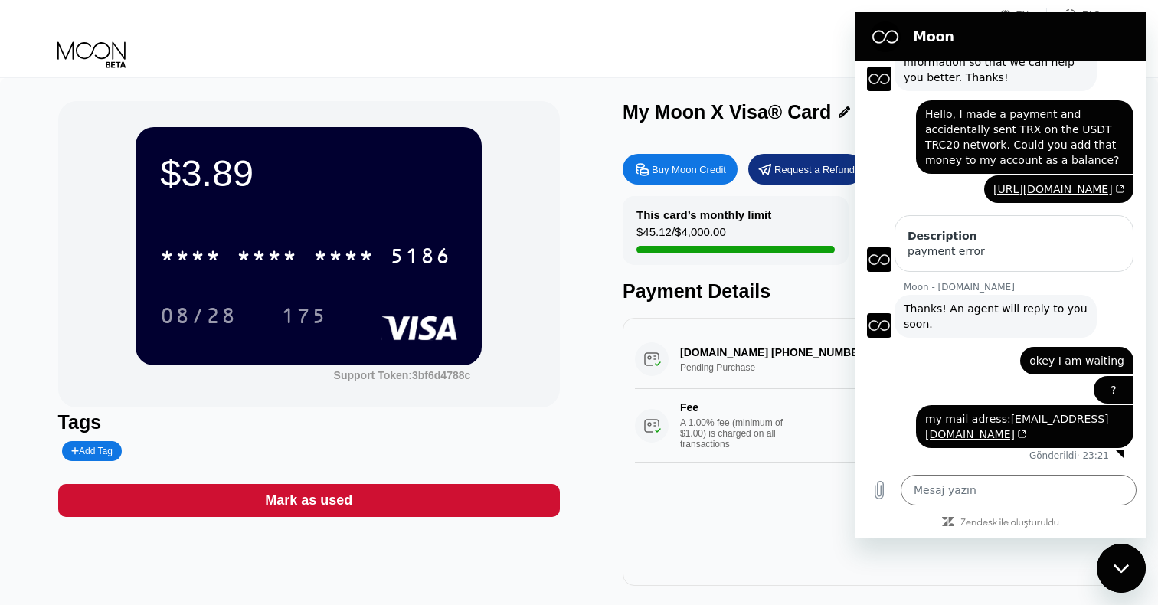
click at [638, 16] on div "EN Language Select an item Save FAQ" at bounding box center [579, 15] width 1158 height 31
